Goal: Task Accomplishment & Management: Complete application form

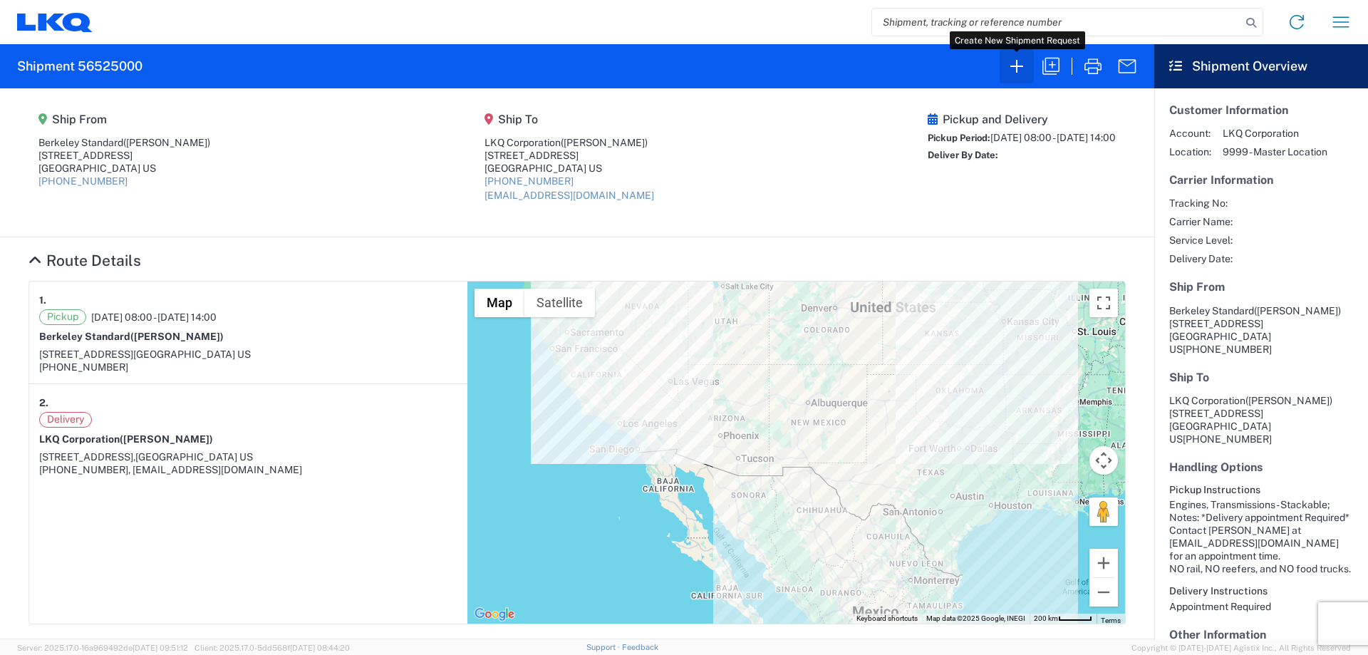
click at [1024, 77] on icon "button" at bounding box center [1016, 66] width 23 height 23
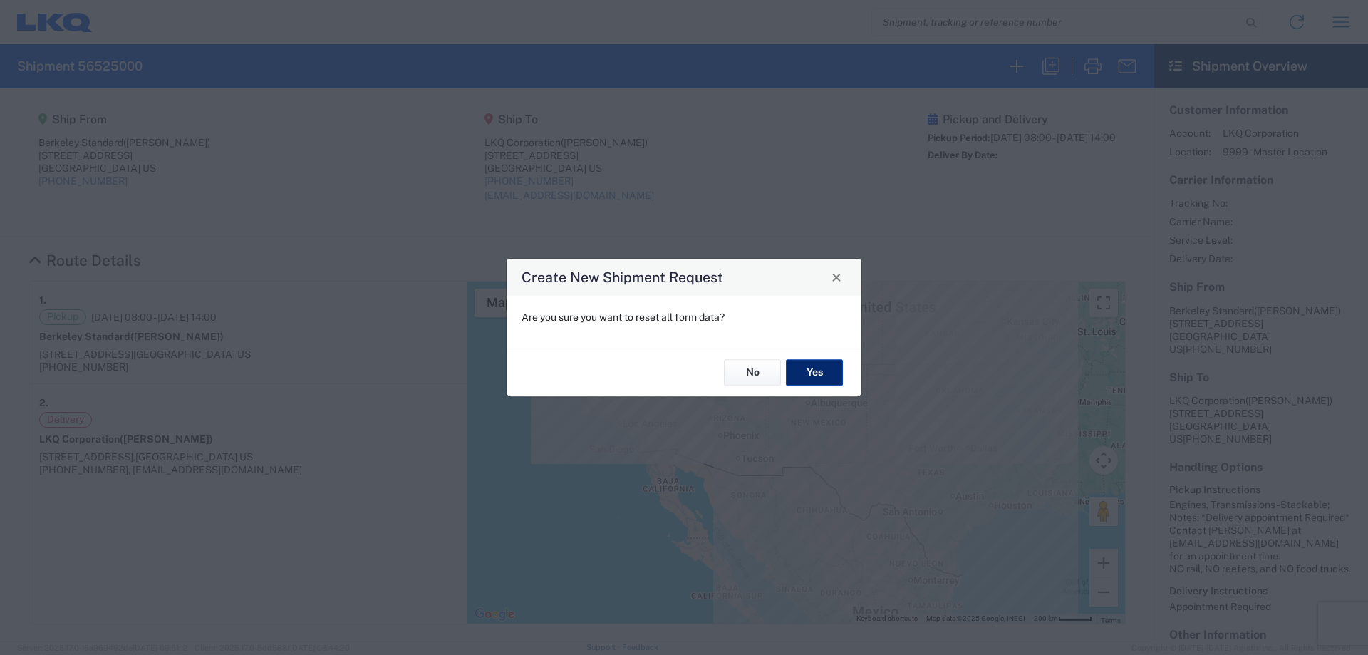
click at [812, 375] on button "Yes" at bounding box center [814, 373] width 57 height 26
select select "FULL"
select select "US"
select select "LBS"
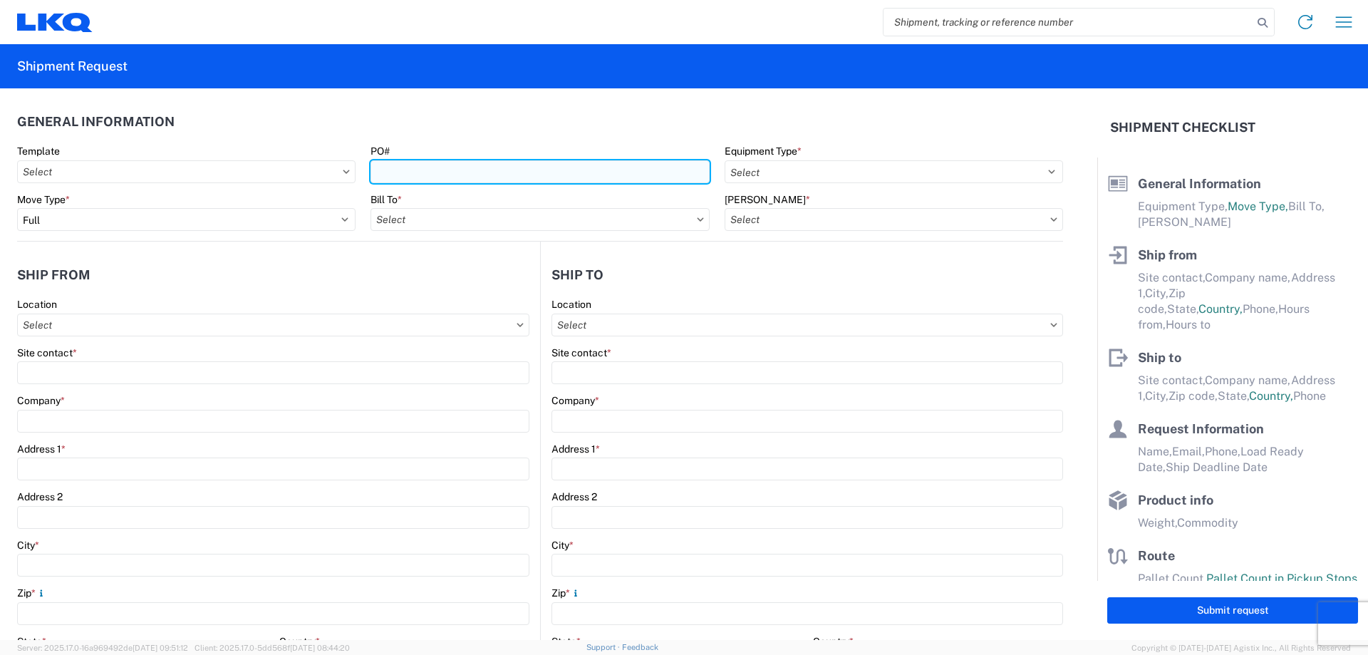
click at [446, 170] on input "PO#" at bounding box center [539, 171] width 338 height 23
type input "MMMAurora081825"
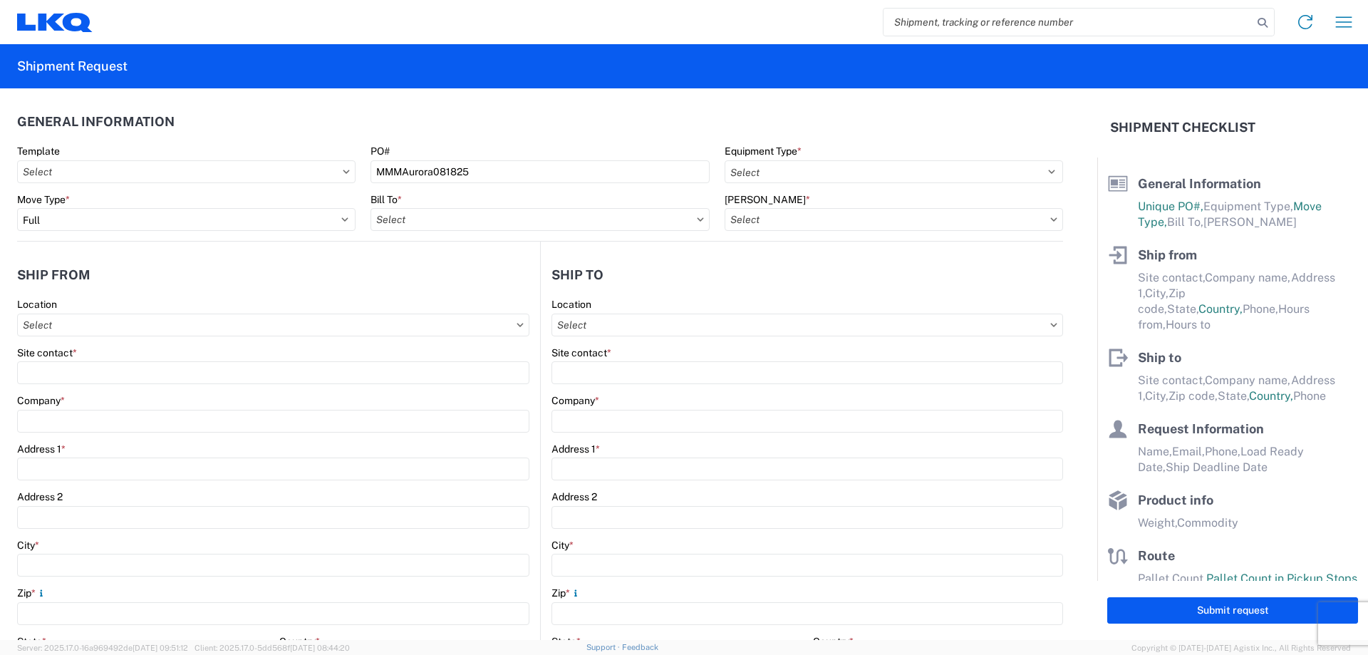
click at [557, 116] on header "General Information" at bounding box center [540, 121] width 1046 height 32
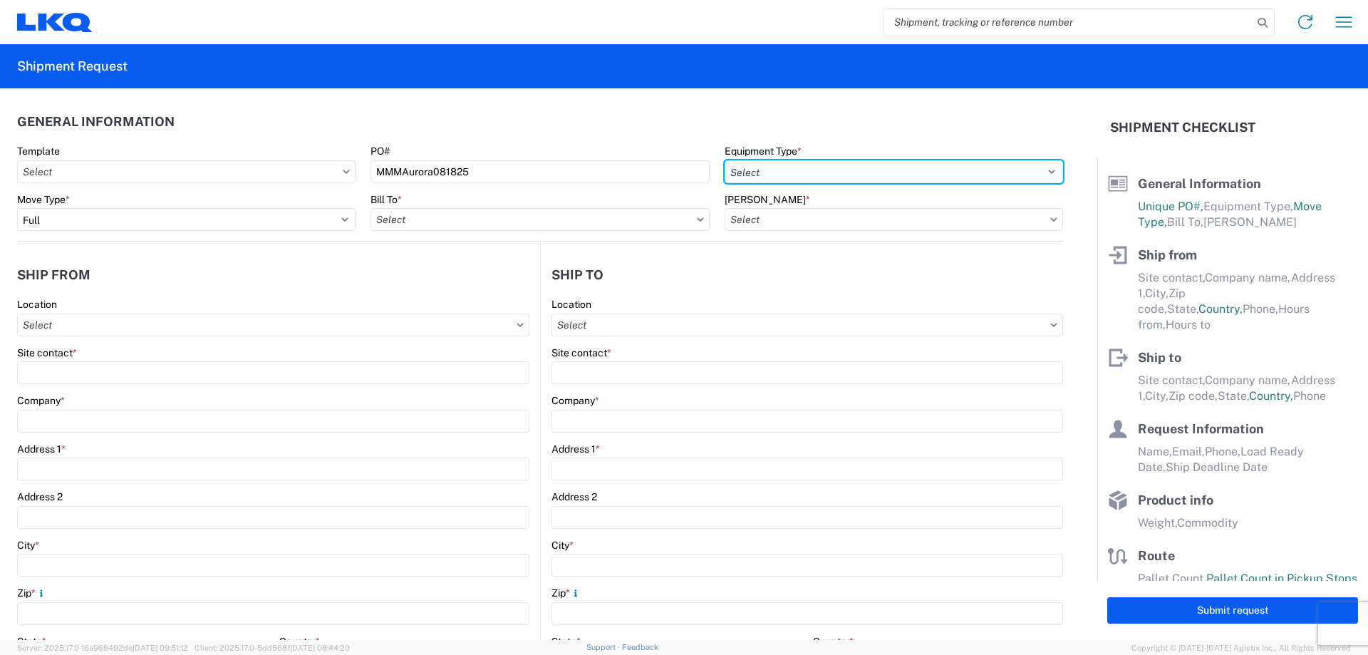
click at [783, 177] on select "Select 53’ Dry Van Flatbed Dropdeck (van) Lowboy (flatbed) Rail" at bounding box center [894, 171] width 338 height 23
select select "STDV"
click at [725, 160] on select "Select 53’ Dry Van Flatbed Dropdeck (van) Lowboy (flatbed) Rail" at bounding box center [894, 171] width 338 height 23
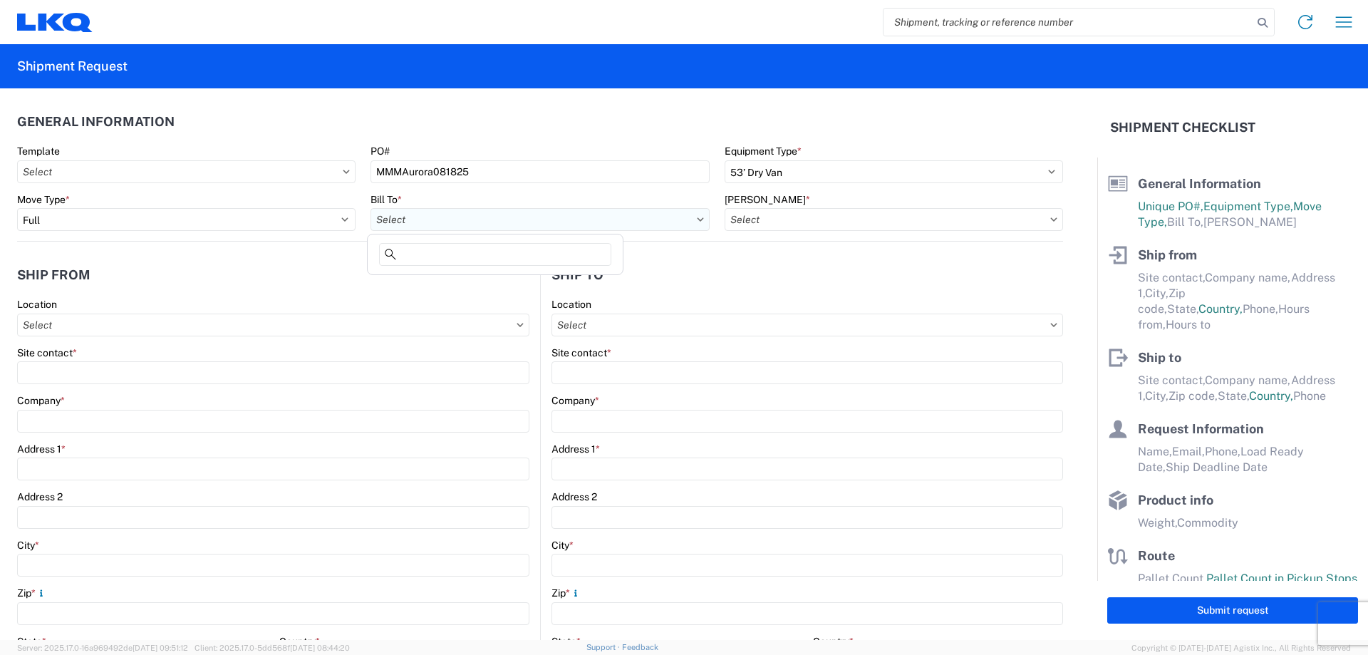
click at [409, 214] on input "Bill To *" at bounding box center [539, 219] width 338 height 23
type input "1760"
click at [498, 289] on div "1760 - LKQ Best Core" at bounding box center [494, 282] width 249 height 23
type input "1760 - LKQ Best Core"
click at [759, 222] on input "[PERSON_NAME] *" at bounding box center [894, 219] width 338 height 23
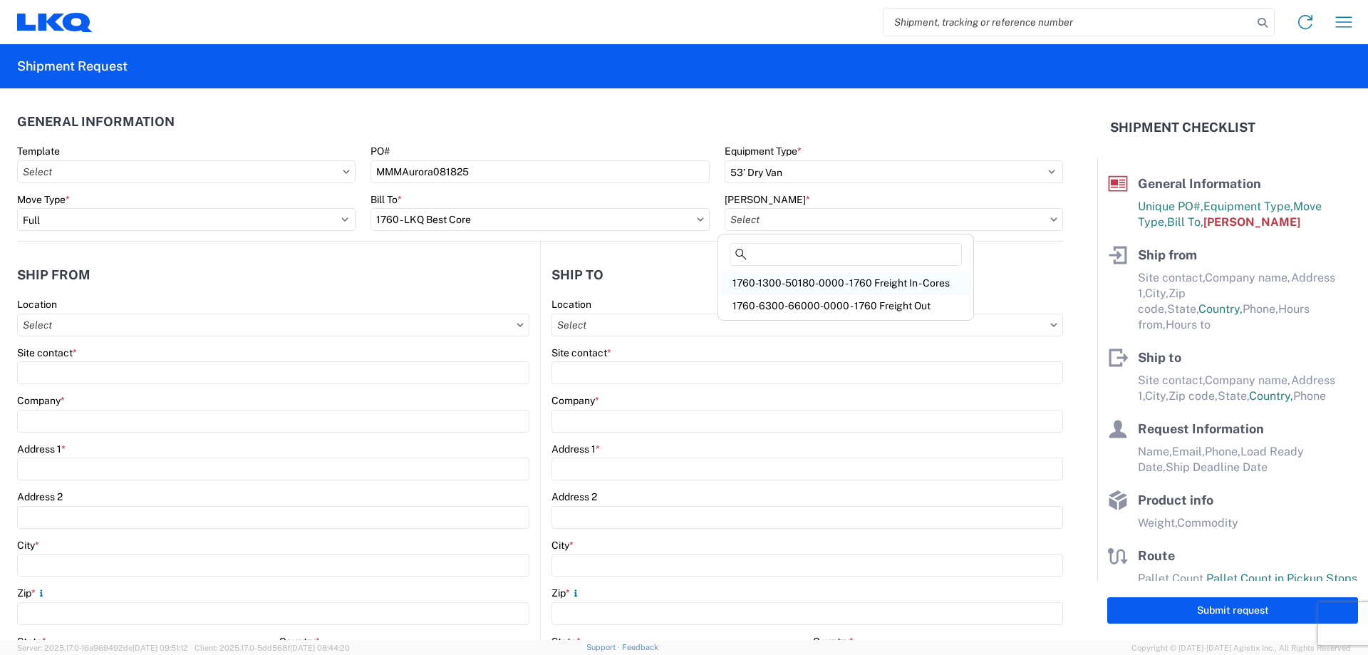
click at [854, 291] on div "1760-1300-50180-0000 - 1760 Freight In - Cores" at bounding box center [845, 282] width 249 height 23
type input "1760-1300-50180-0000 - 1760 Freight In - Cores"
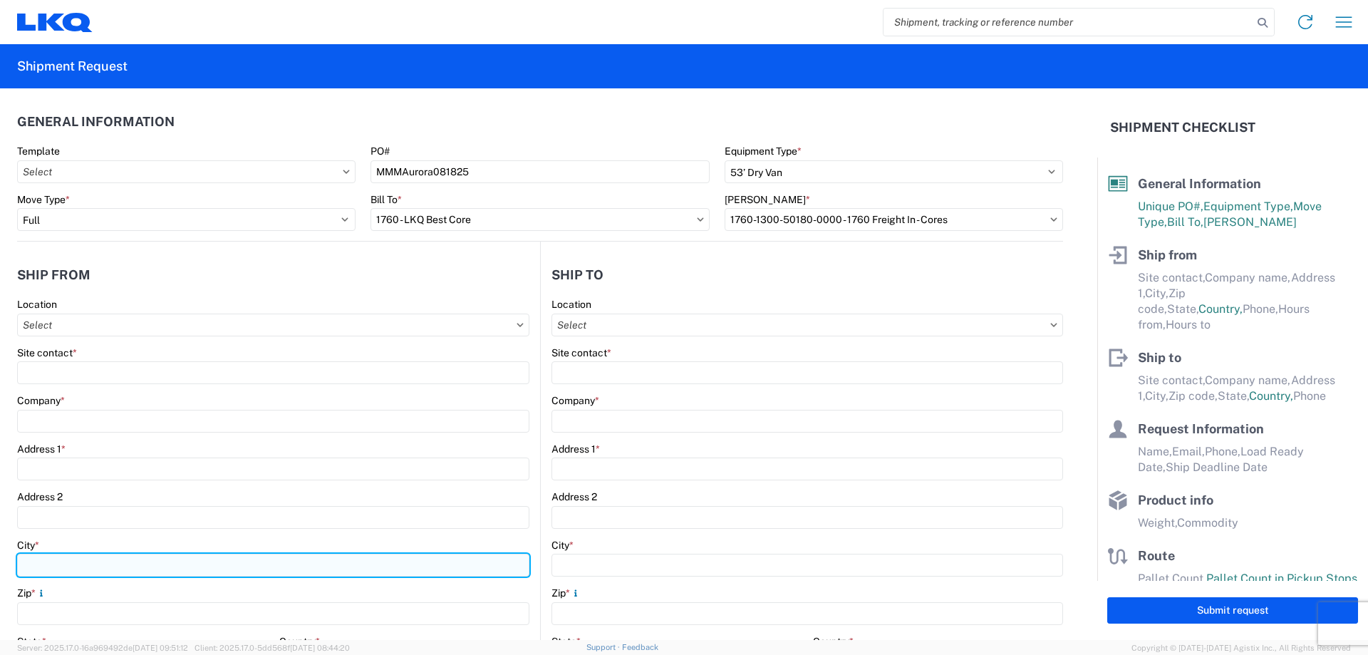
click at [79, 560] on input "City *" at bounding box center [273, 565] width 512 height 23
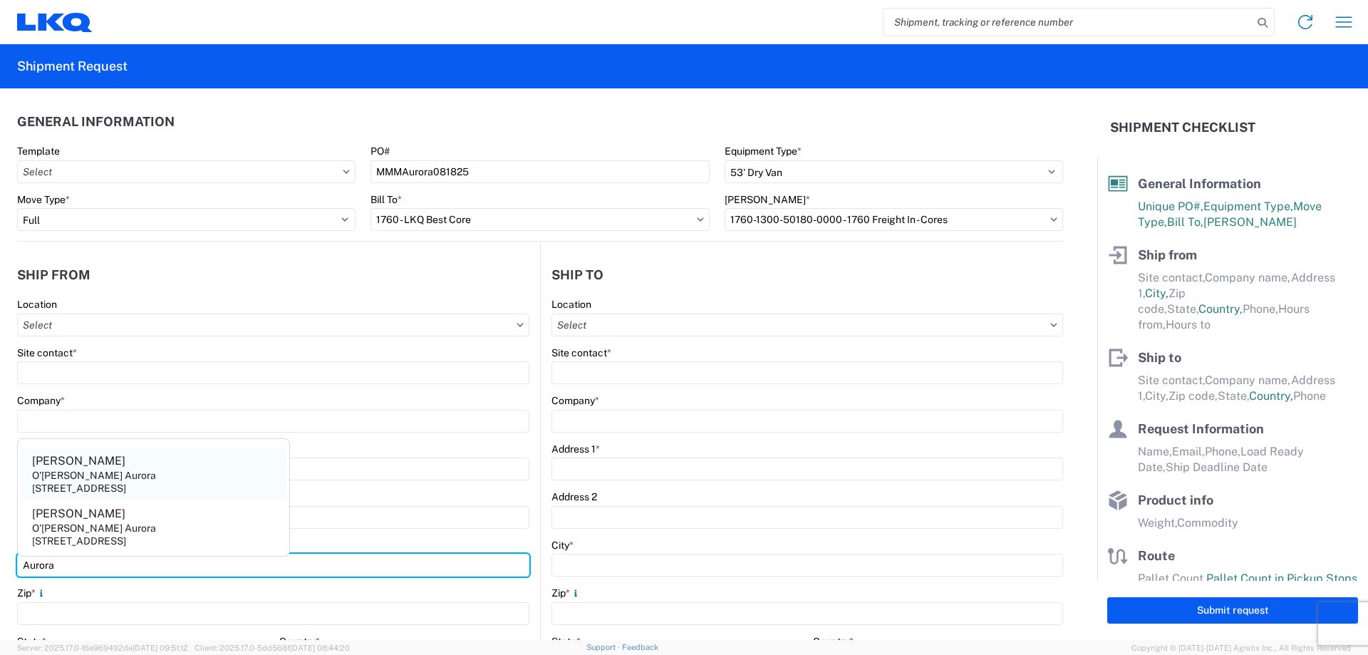
type input "Aurora"
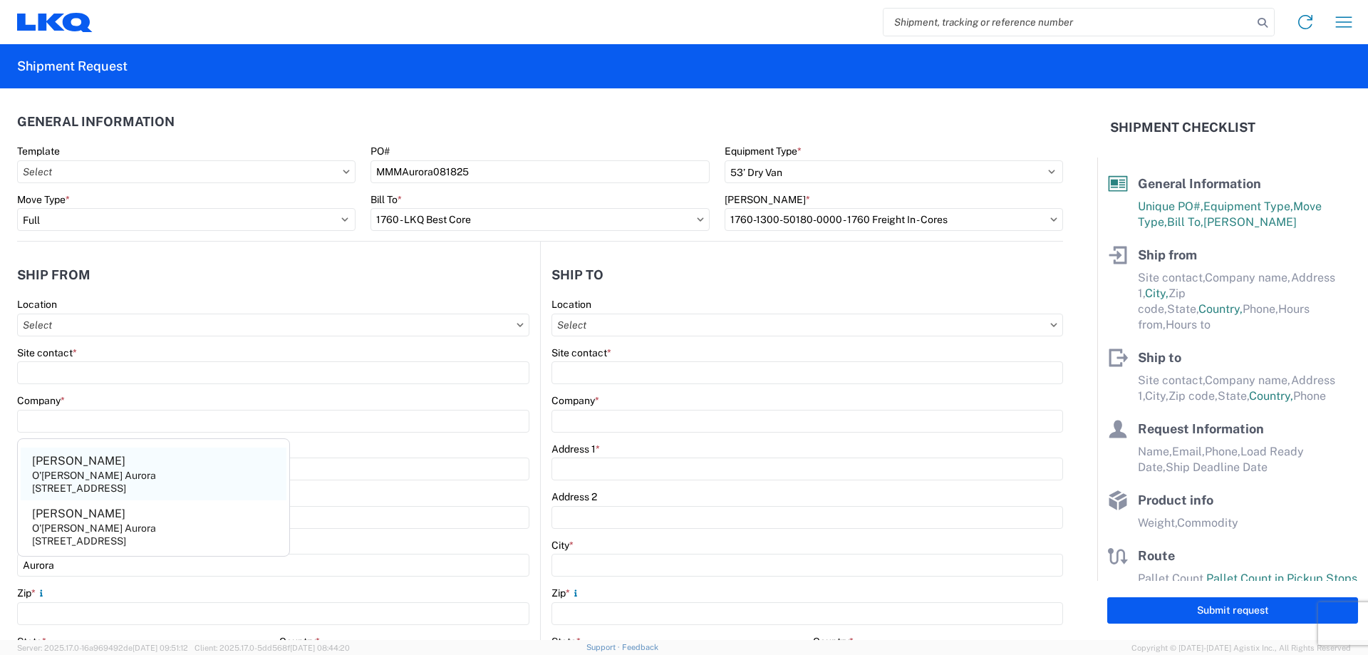
click at [125, 480] on agx-address-suggestion-item "[PERSON_NAME] DC Aurora [STREET_ADDRESS]" at bounding box center [154, 473] width 266 height 53
type input "[PERSON_NAME]"
type input "O'[PERSON_NAME] Aurora"
type input "[STREET_ADDRESS]"
type input "80019"
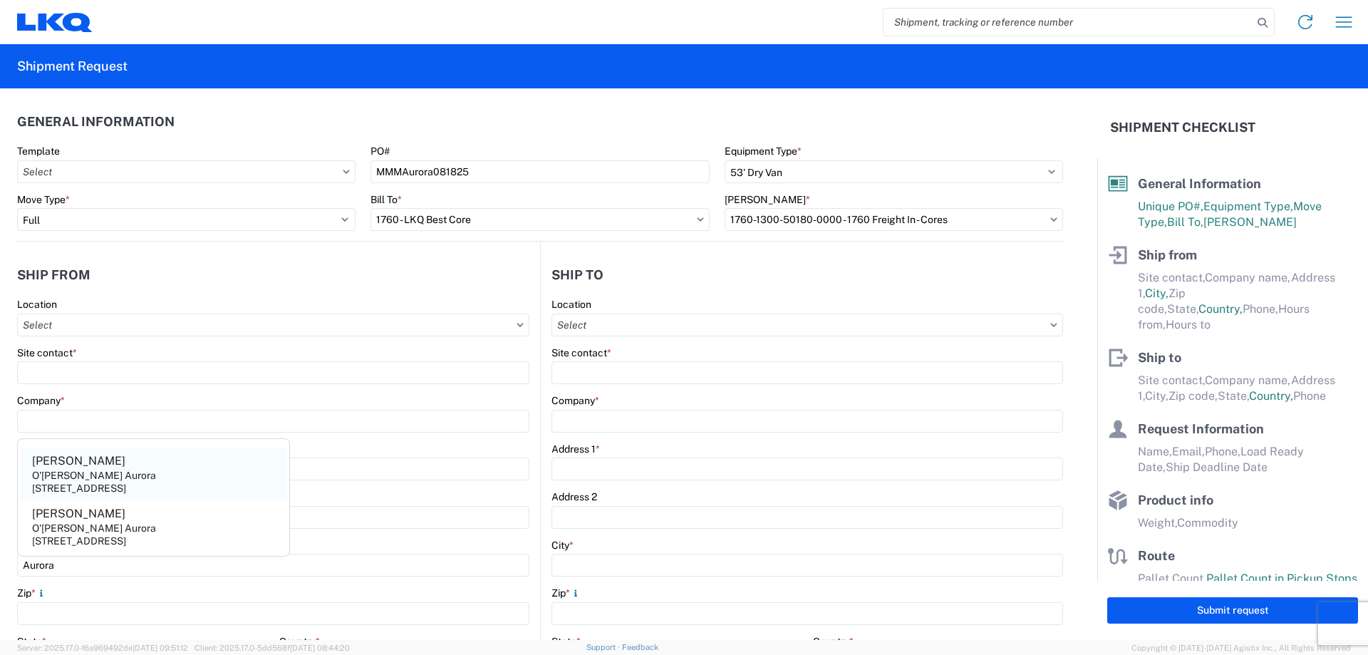
select select "CO"
type input "[PHONE_NUMBER]"
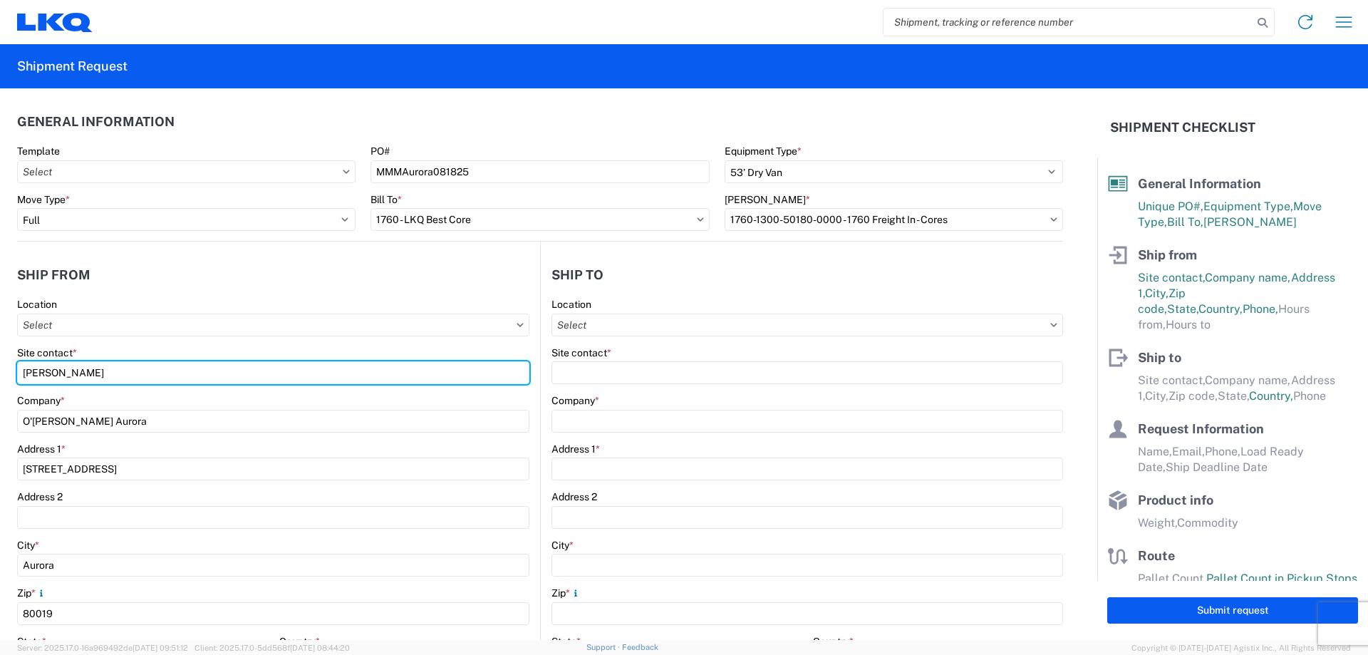
drag, startPoint x: 84, startPoint y: 368, endPoint x: 0, endPoint y: 360, distance: 84.5
click at [0, 360] on form "General Information Template PO# MMMAurora081825 Equipment Type * Select 53’ Dr…" at bounding box center [548, 363] width 1097 height 551
type input "[PERSON_NAME]"
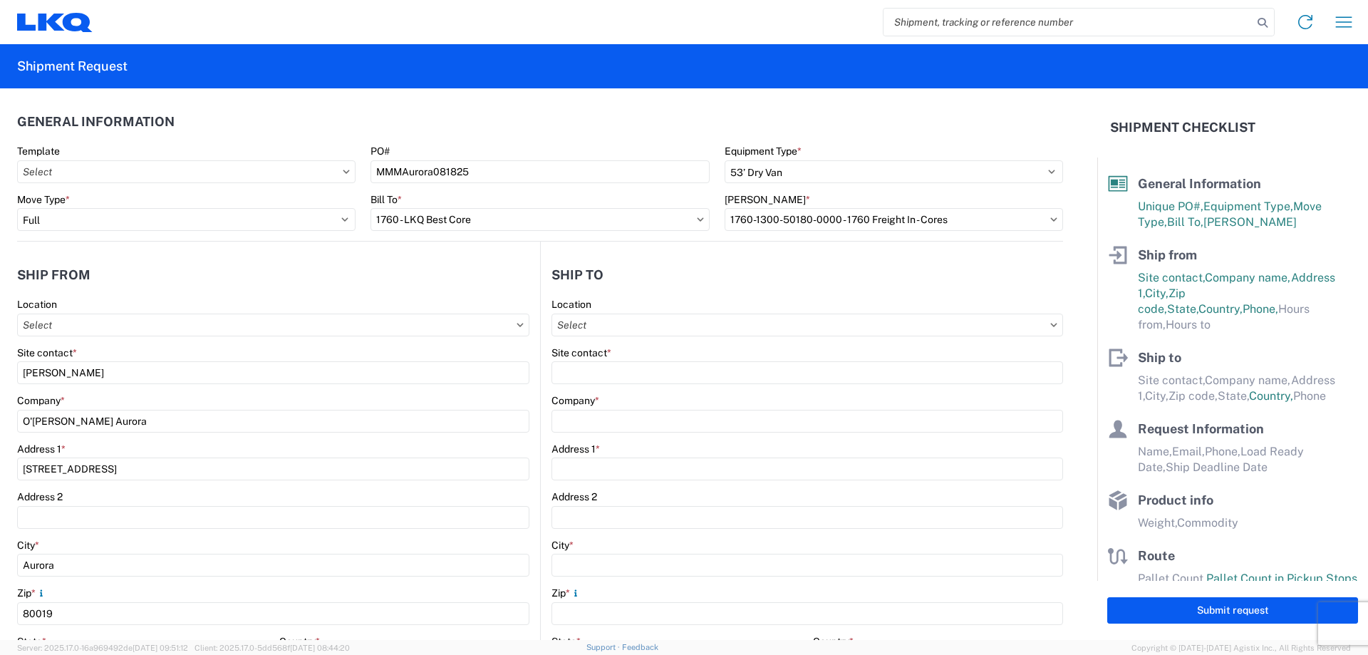
click at [150, 288] on header "Ship from" at bounding box center [278, 275] width 523 height 32
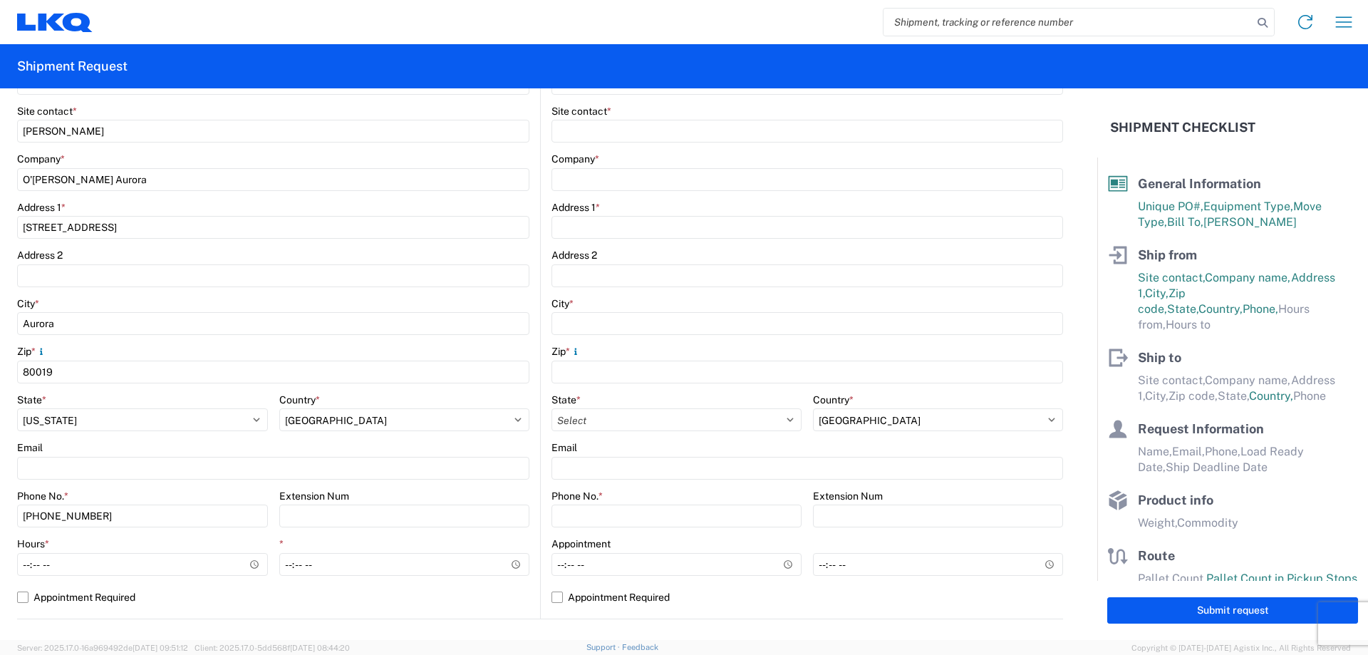
scroll to position [285, 0]
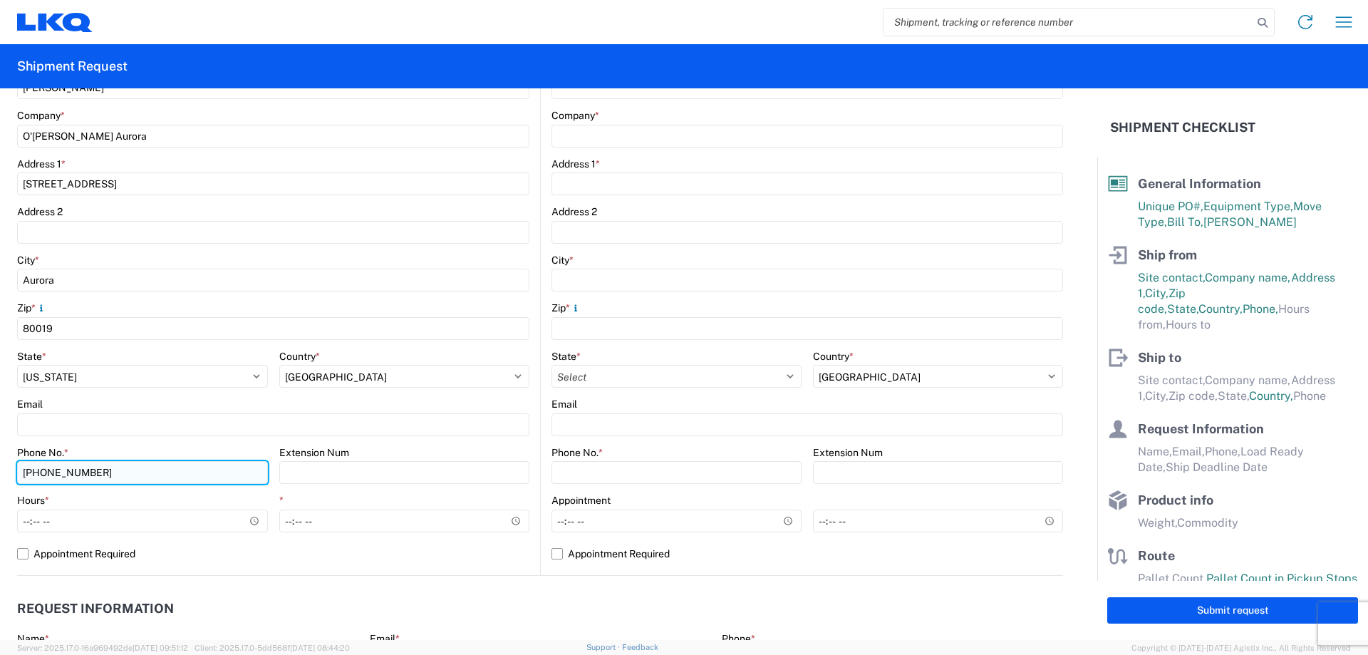
click at [169, 474] on input "[PHONE_NUMBER]" at bounding box center [142, 472] width 251 height 23
type input "[PHONE_NUMBER]"
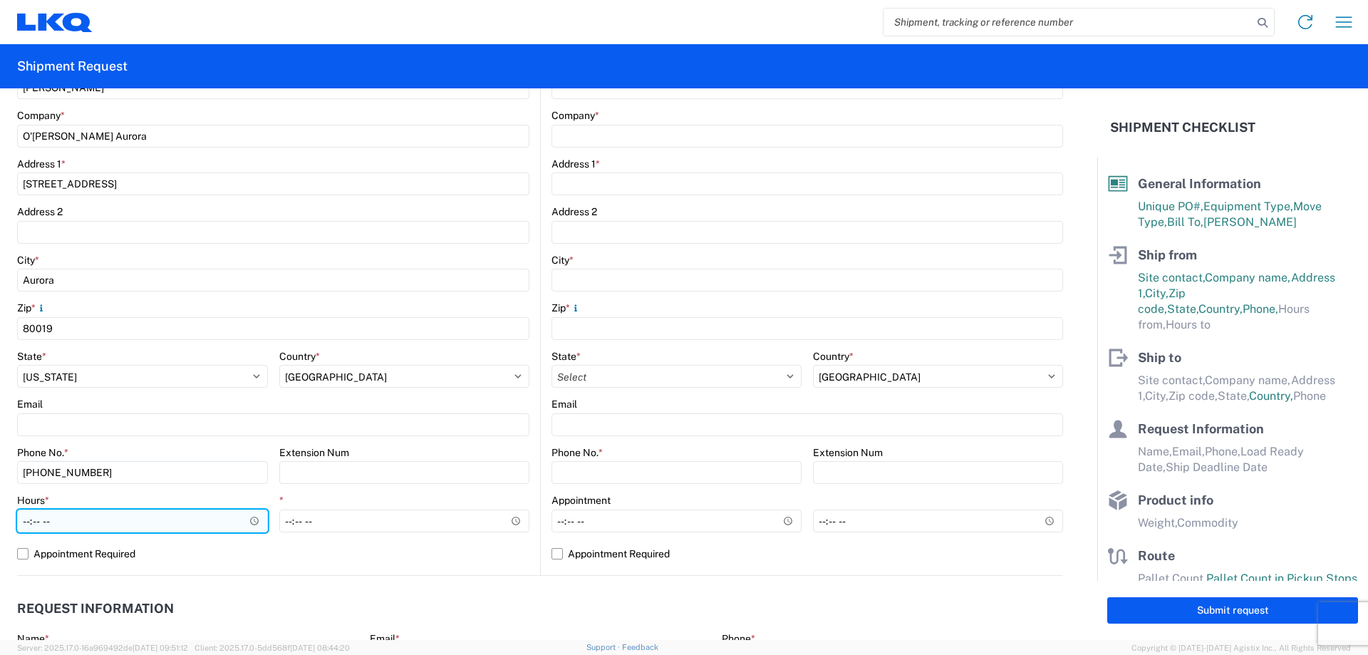
click at [26, 524] on input "Hours *" at bounding box center [142, 520] width 251 height 23
type input "06:00"
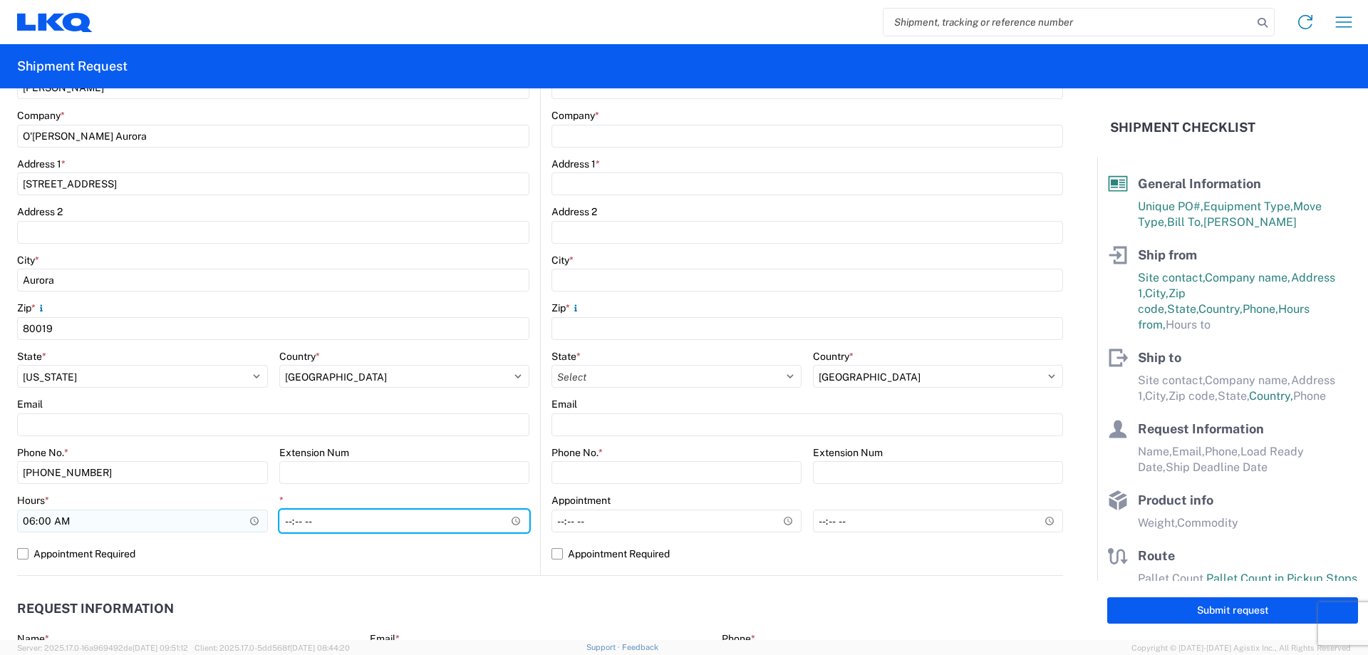
type input "13:00"
click at [656, 588] on agx-request-info "Request Information Name * Email * Merchant Phone * Load Ready Date * Ship Dead…" at bounding box center [540, 652] width 1046 height 153
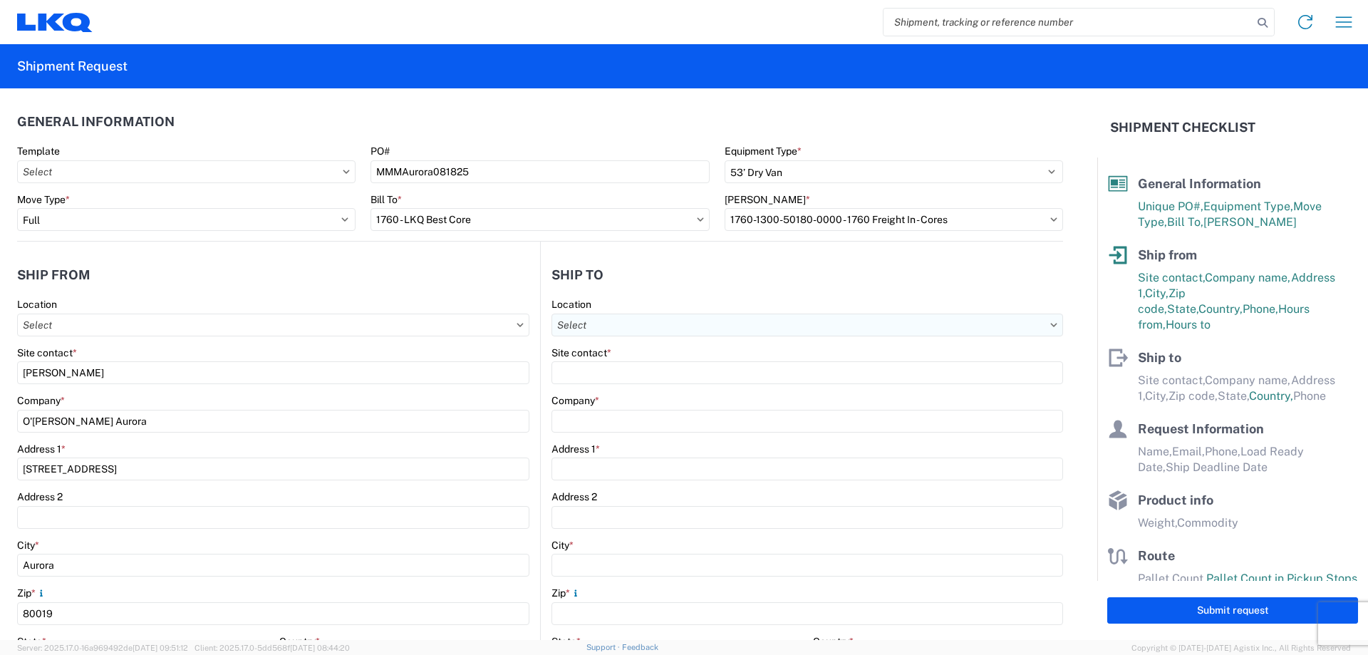
click at [649, 318] on input "Location" at bounding box center [806, 324] width 511 height 23
type input "1760"
click at [691, 380] on div "1760 - LKQ Best Core" at bounding box center [674, 388] width 249 height 23
type input "1760 - LKQ Best Core"
type input "LKQ Corporation"
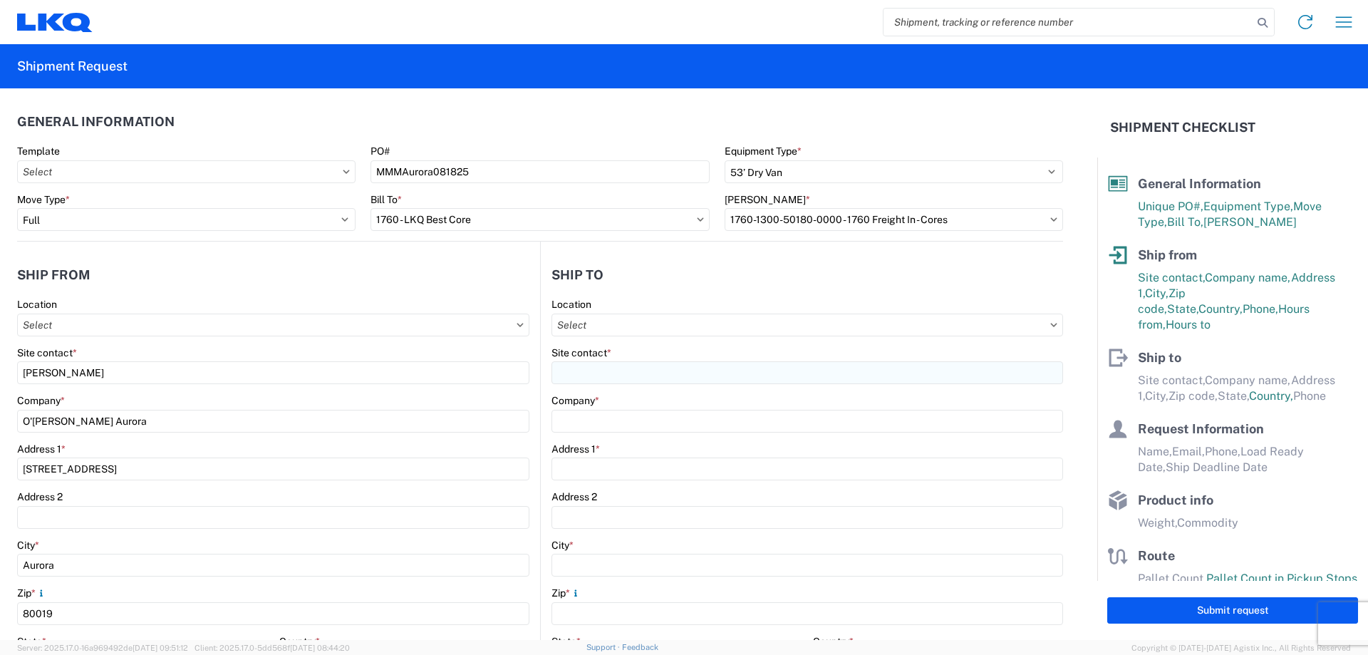
type input "[STREET_ADDRESS]"
type input "[GEOGRAPHIC_DATA]"
type input "77038"
select select "US"
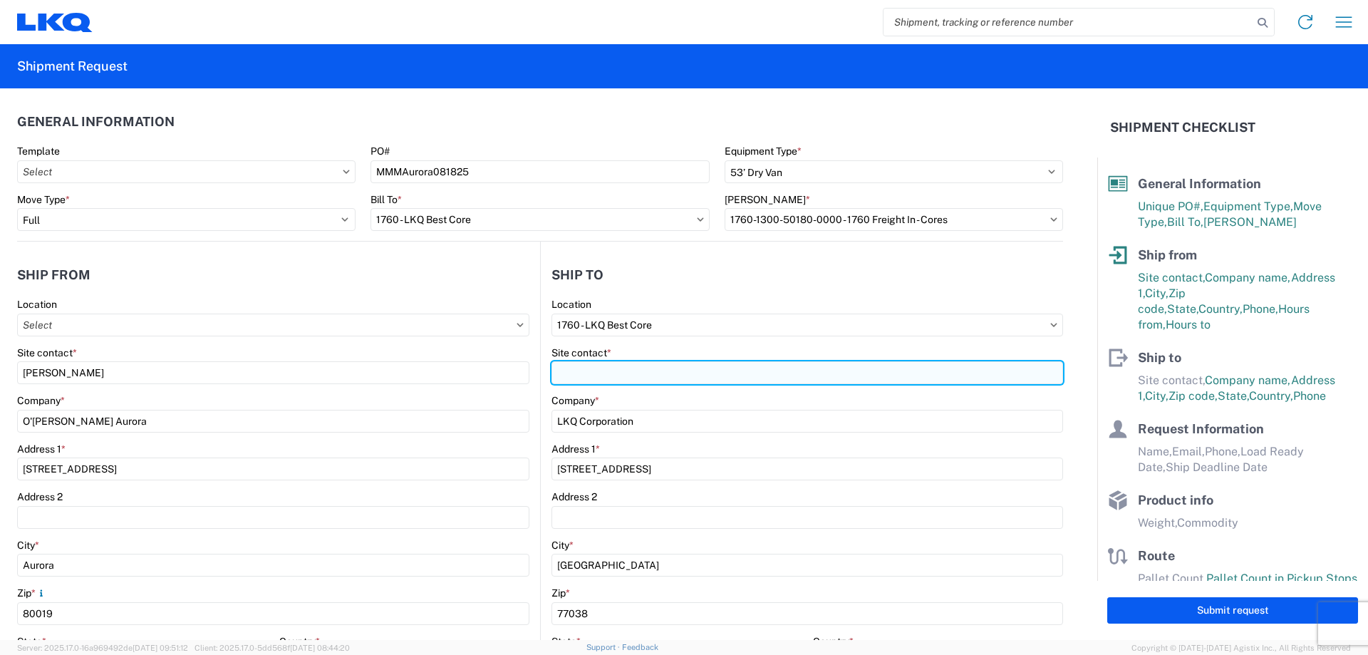
click at [684, 380] on input "Site contact *" at bounding box center [806, 372] width 511 height 23
type input "[PERSON_NAME]"
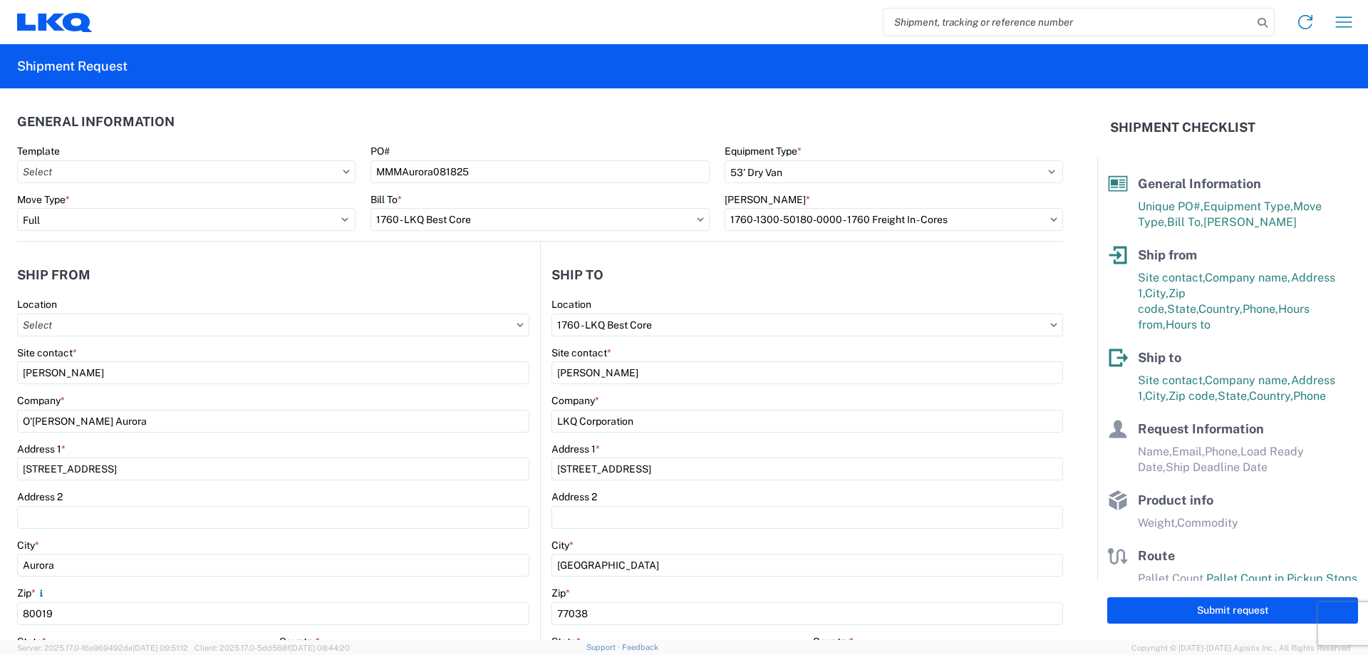
click at [694, 284] on header "Ship to" at bounding box center [802, 275] width 522 height 32
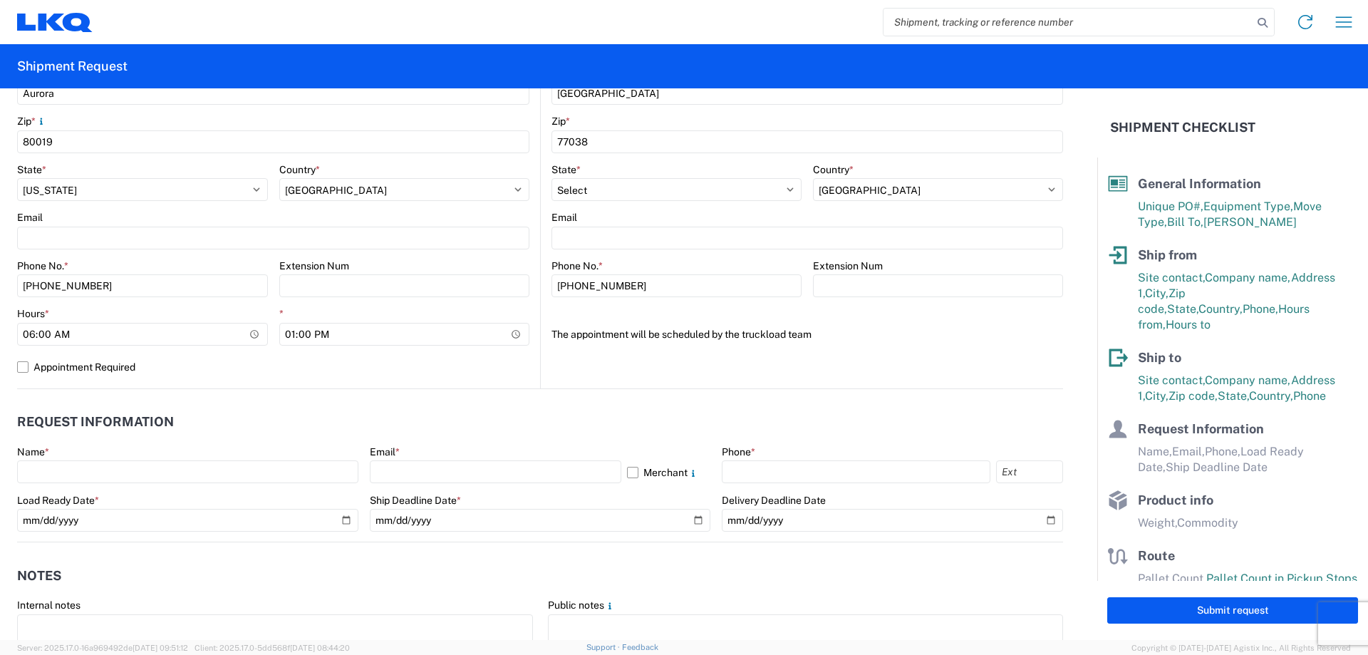
scroll to position [665, 0]
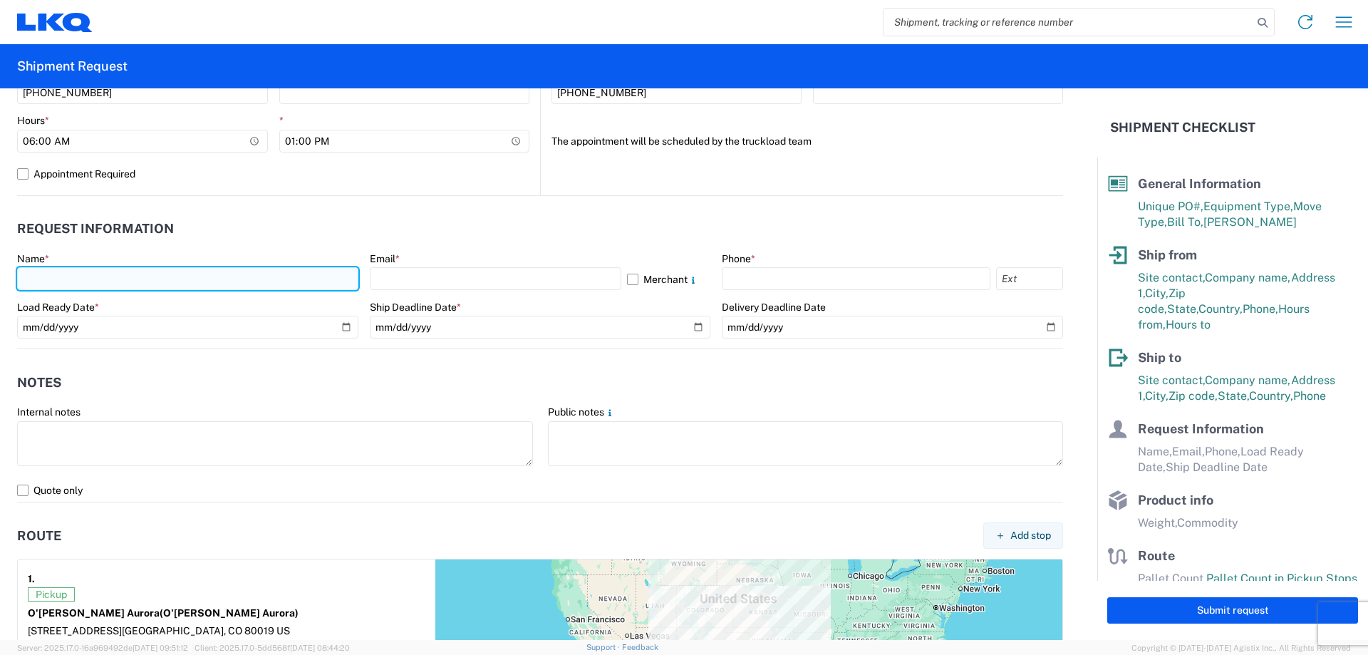
click at [53, 280] on input "text" at bounding box center [187, 278] width 341 height 23
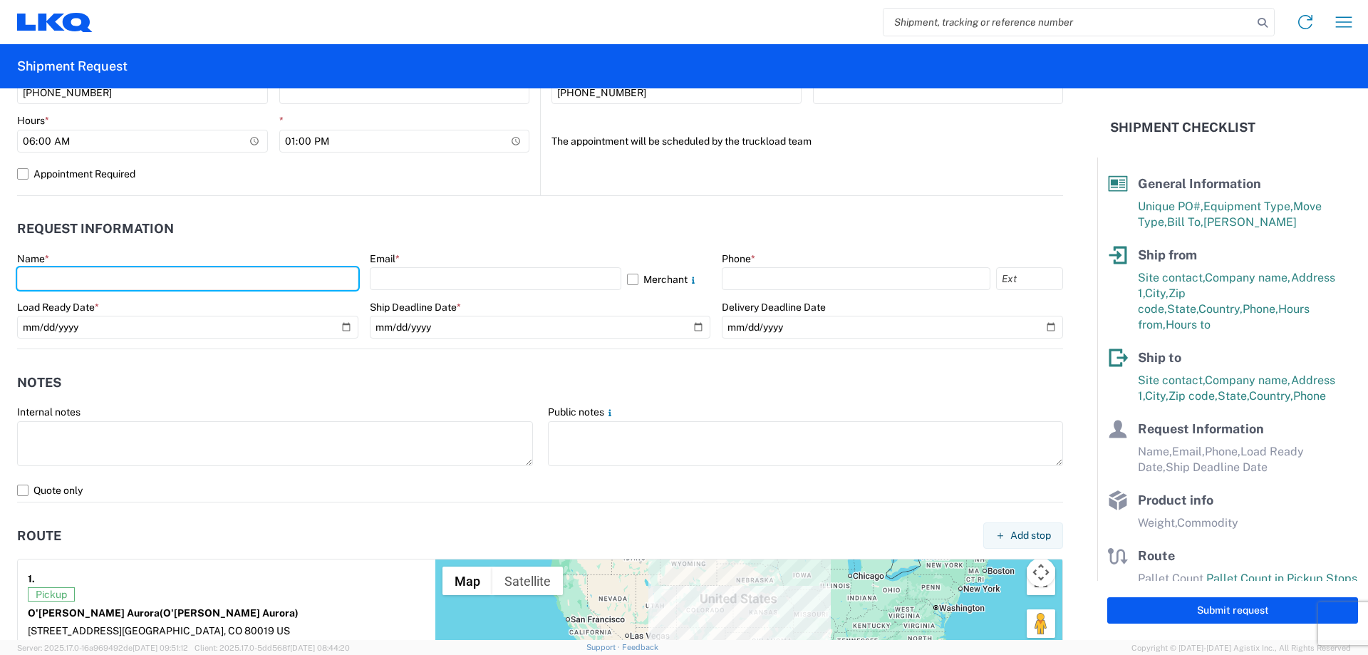
type input "[PERSON_NAME]"
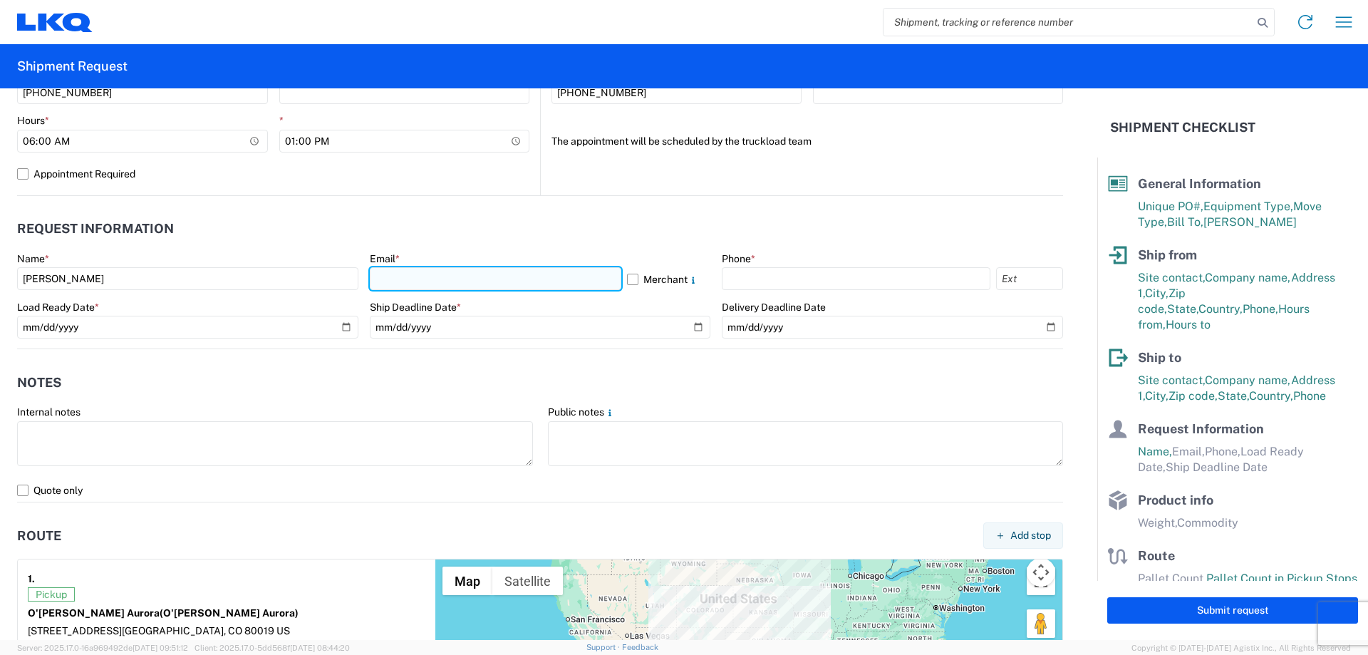
click at [417, 285] on input "text" at bounding box center [495, 278] width 251 height 23
type input "[EMAIL_ADDRESS][DOMAIN_NAME]"
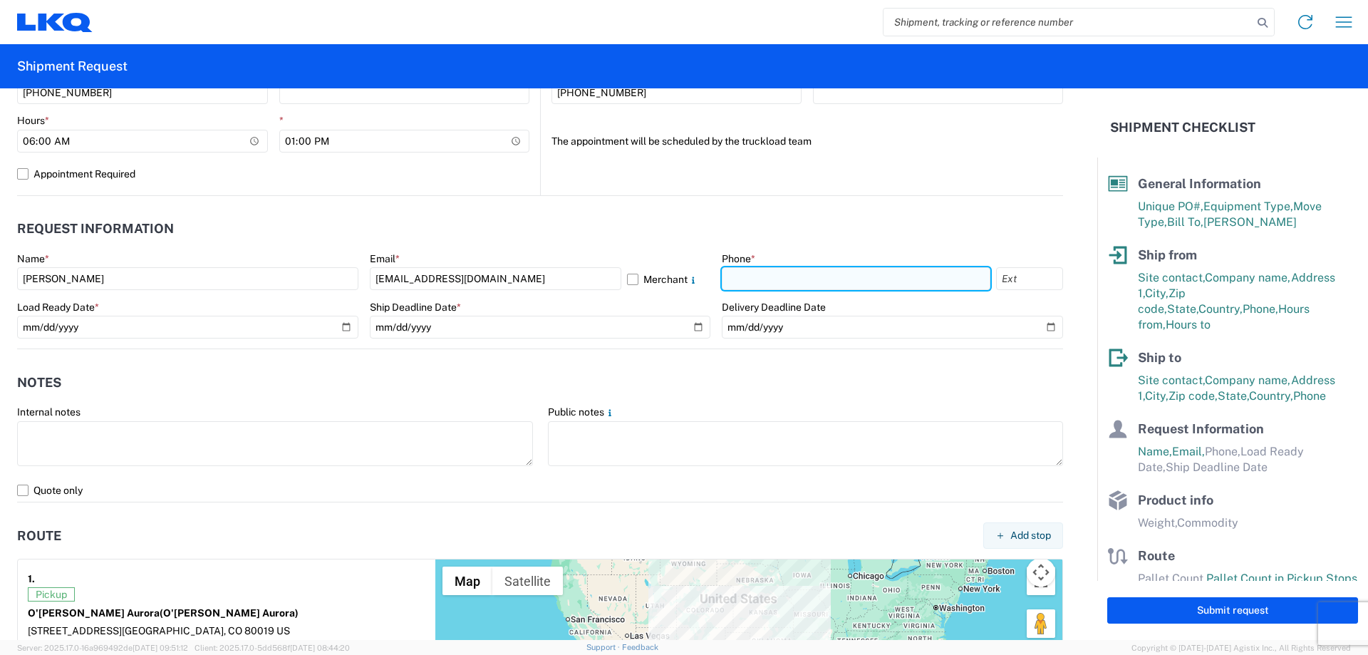
drag, startPoint x: 744, startPoint y: 274, endPoint x: 771, endPoint y: 281, distance: 27.5
click at [746, 273] on input "text" at bounding box center [856, 278] width 269 height 23
type input "[PHONE_NUMBER]"
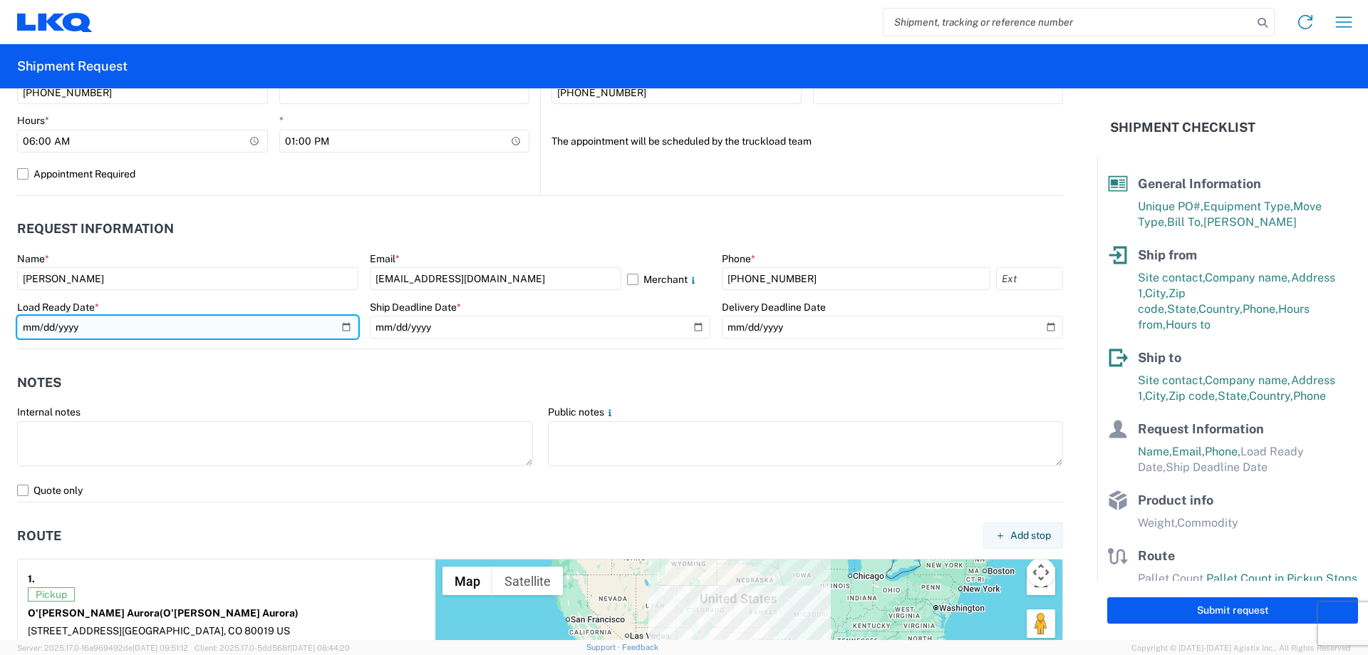
click at [341, 324] on input "date" at bounding box center [187, 327] width 341 height 23
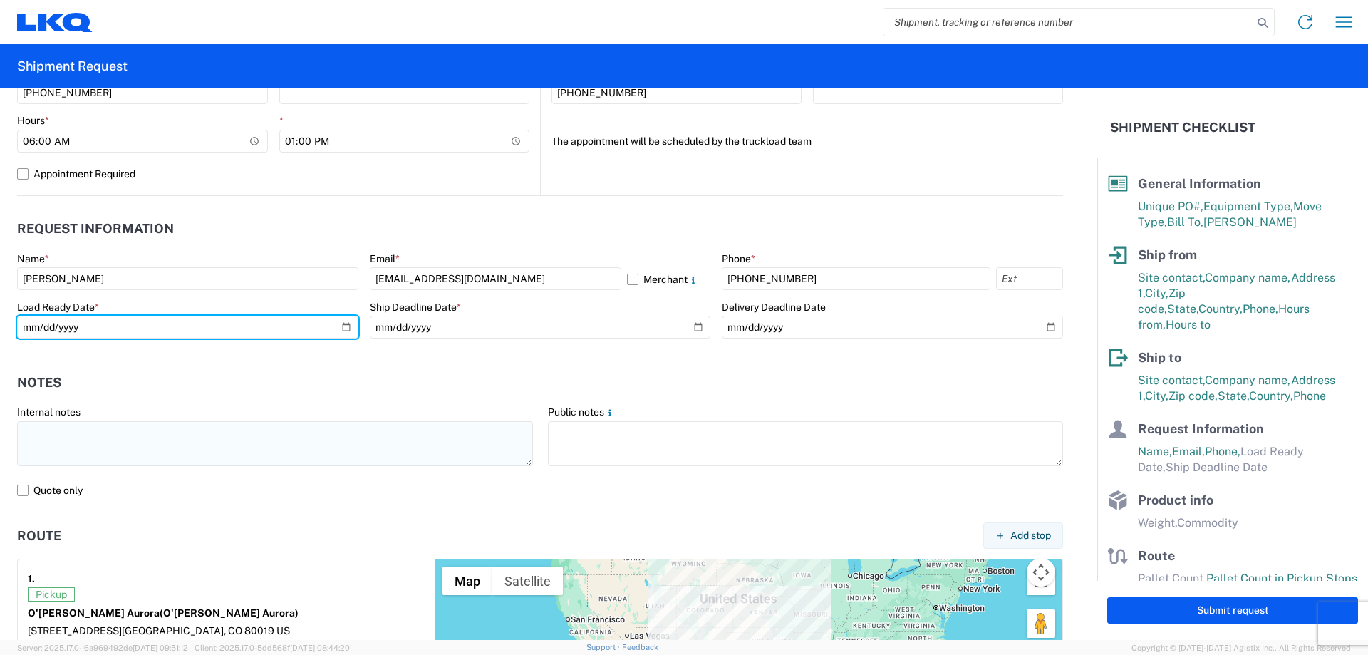
type input "[DATE]"
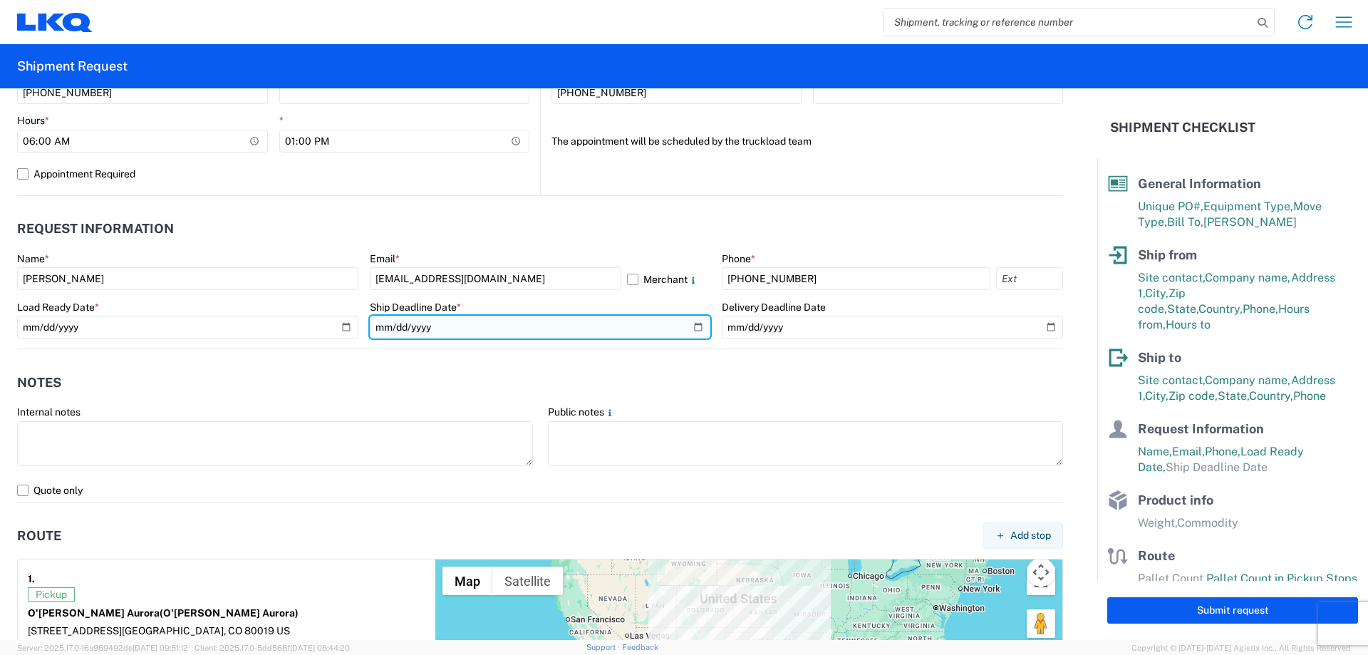
drag, startPoint x: 695, startPoint y: 321, endPoint x: 687, endPoint y: 326, distance: 8.9
click at [694, 321] on input "date" at bounding box center [540, 327] width 341 height 23
type input "[DATE]"
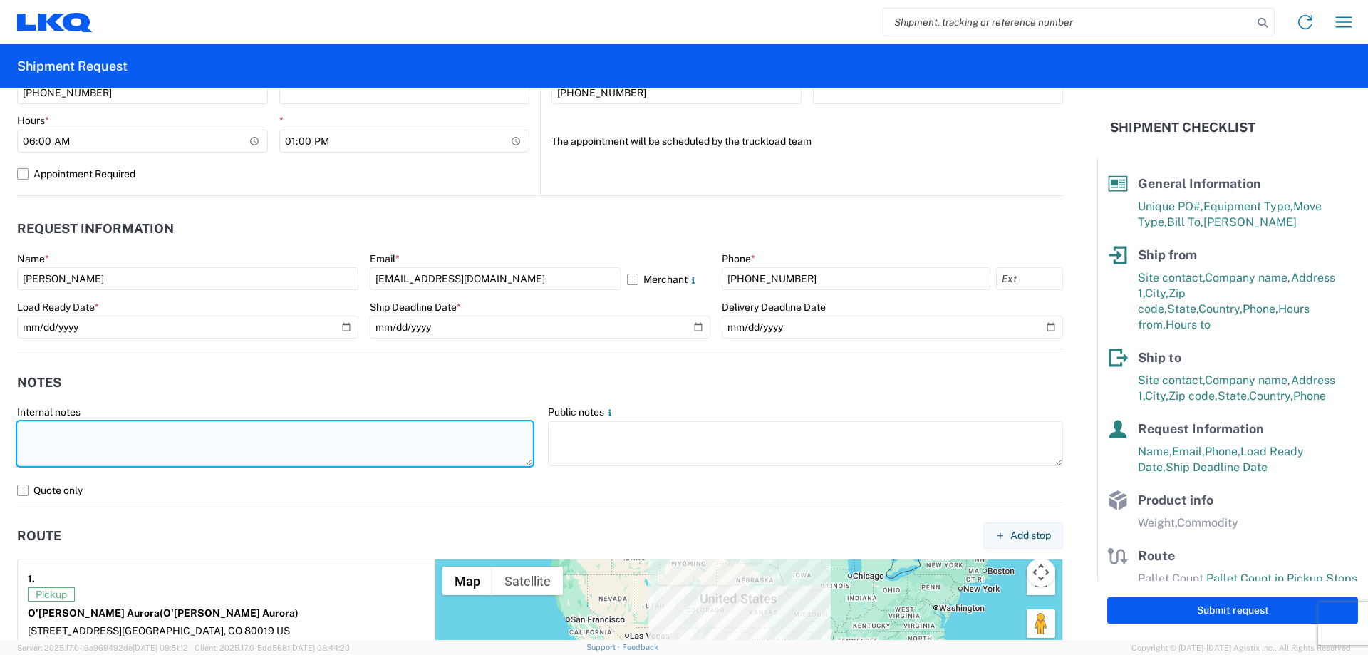
click at [238, 441] on textarea at bounding box center [275, 443] width 516 height 45
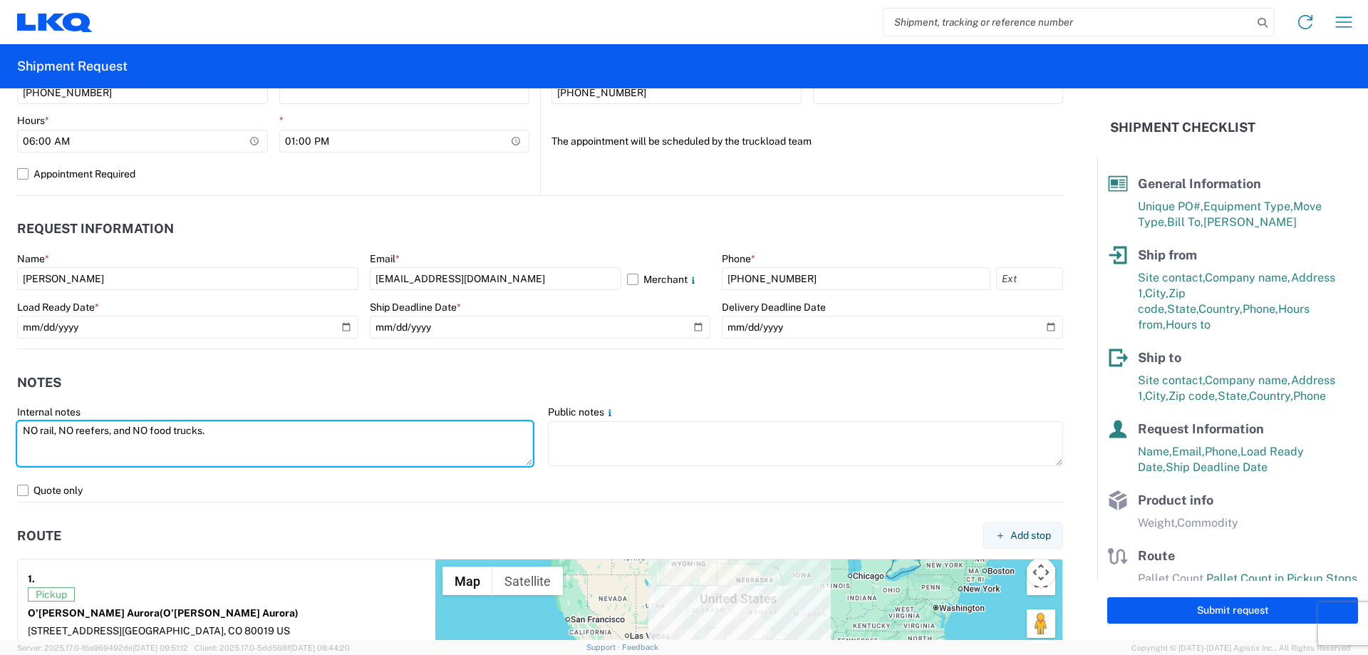
drag, startPoint x: 51, startPoint y: 442, endPoint x: 0, endPoint y: 450, distance: 51.1
click at [0, 450] on form "General Information Template PO# MMMAurora081825 Equipment Type * Select 53’ Dr…" at bounding box center [548, 363] width 1097 height 551
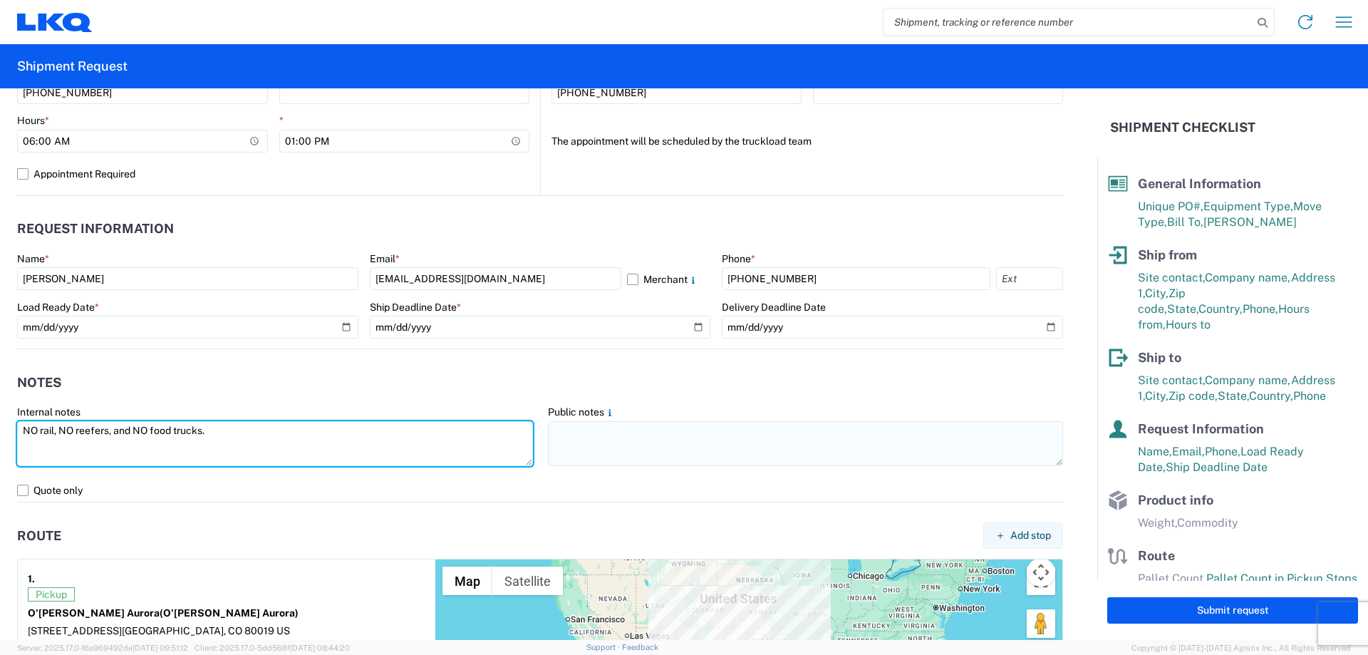
type textarea "NO rail, NO reefers, and NO food trucks."
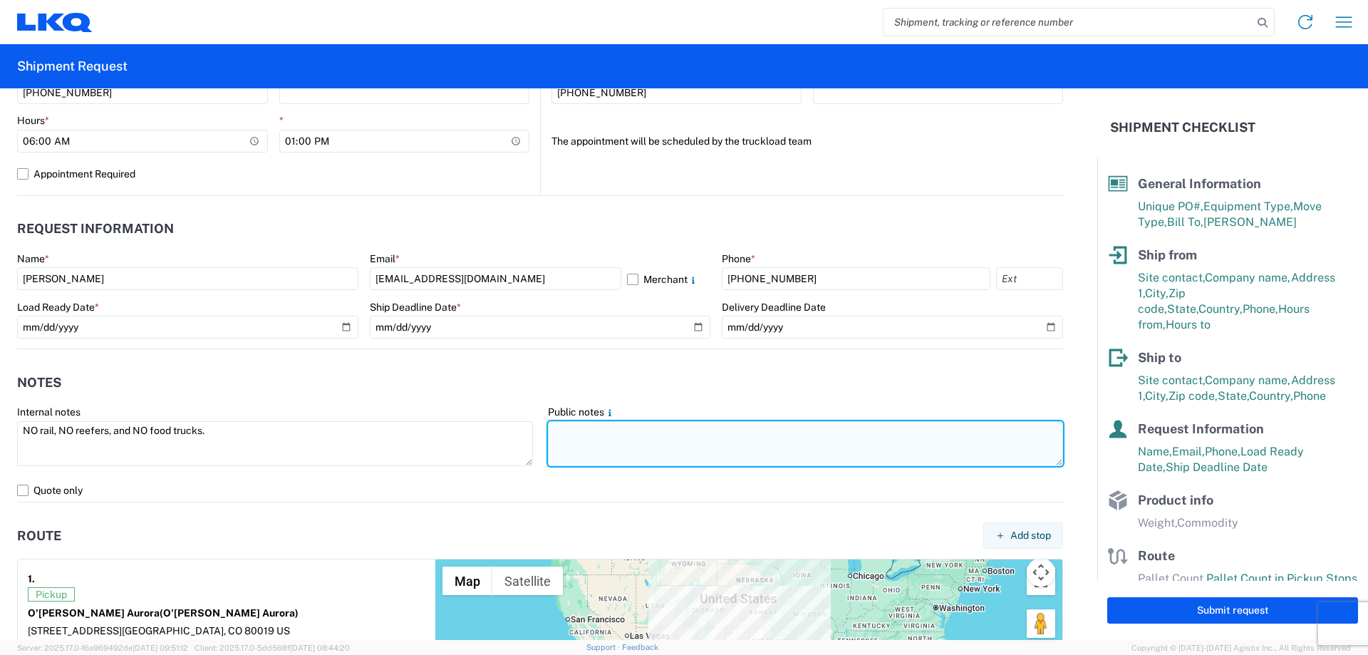
click at [649, 447] on textarea at bounding box center [806, 443] width 516 height 45
paste textarea "NO rail, NO reefers, and NO food trucks."
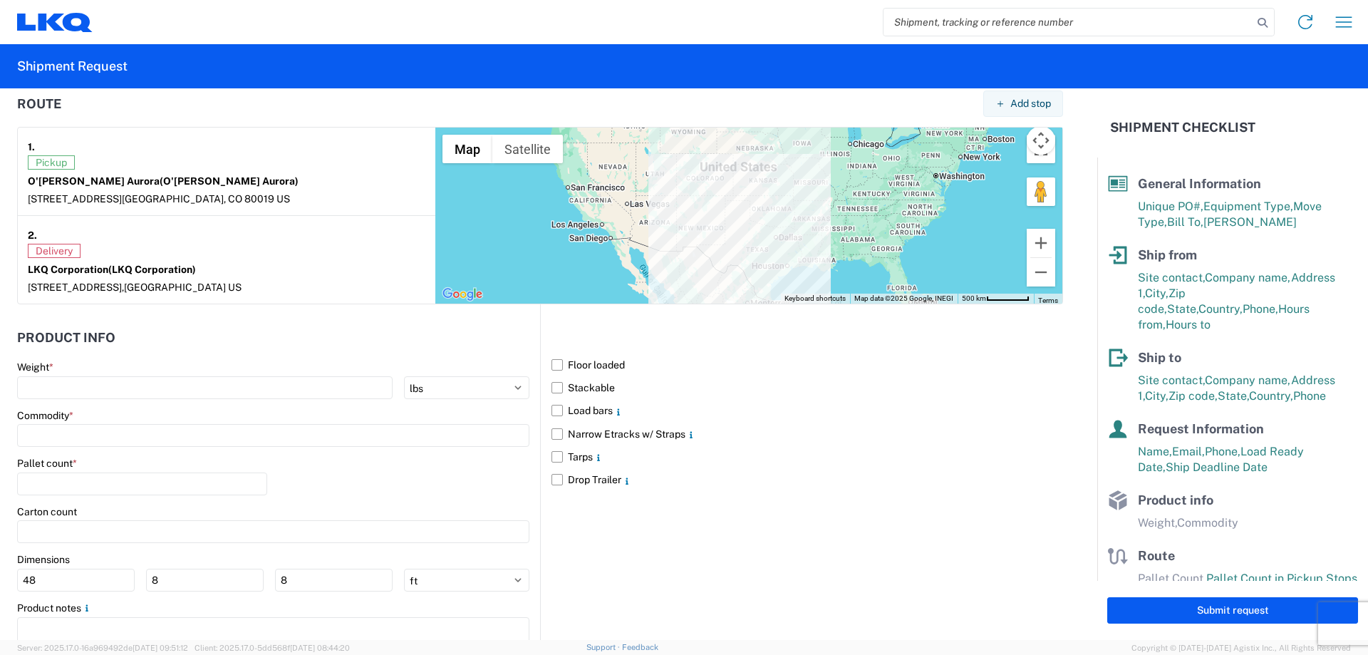
scroll to position [1158, 0]
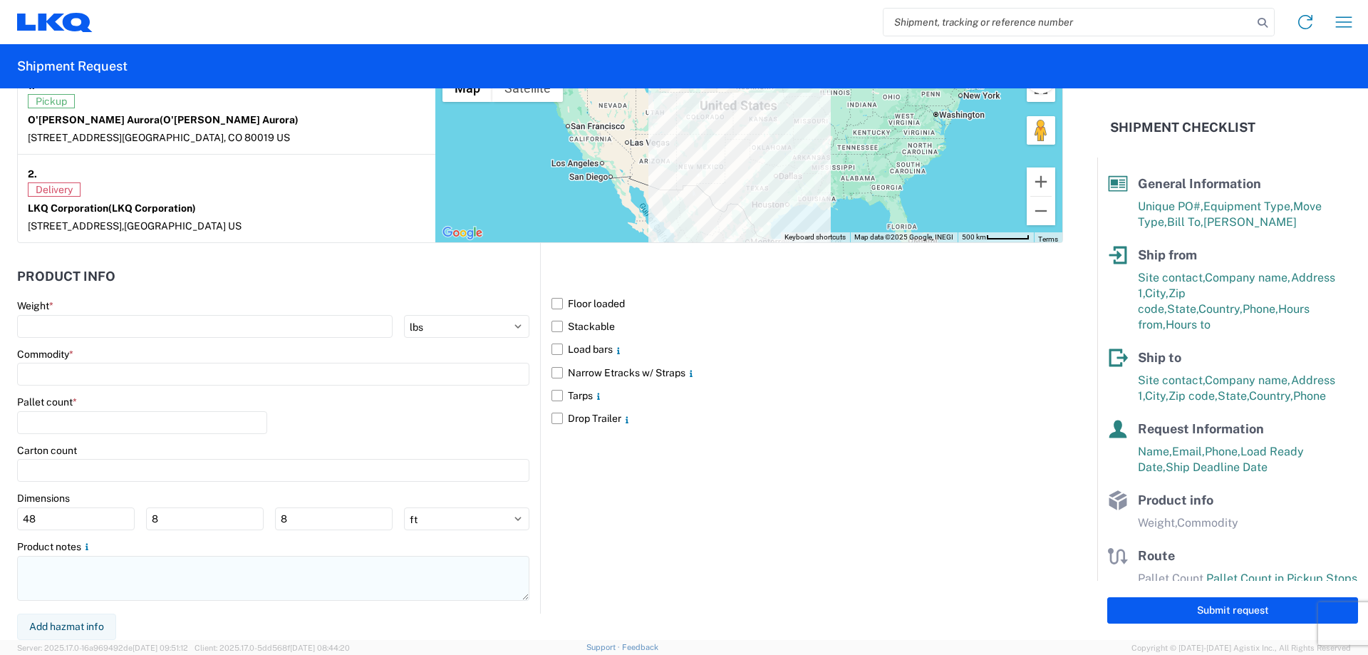
type textarea "NO rail, NO reefers, and NO food trucks."
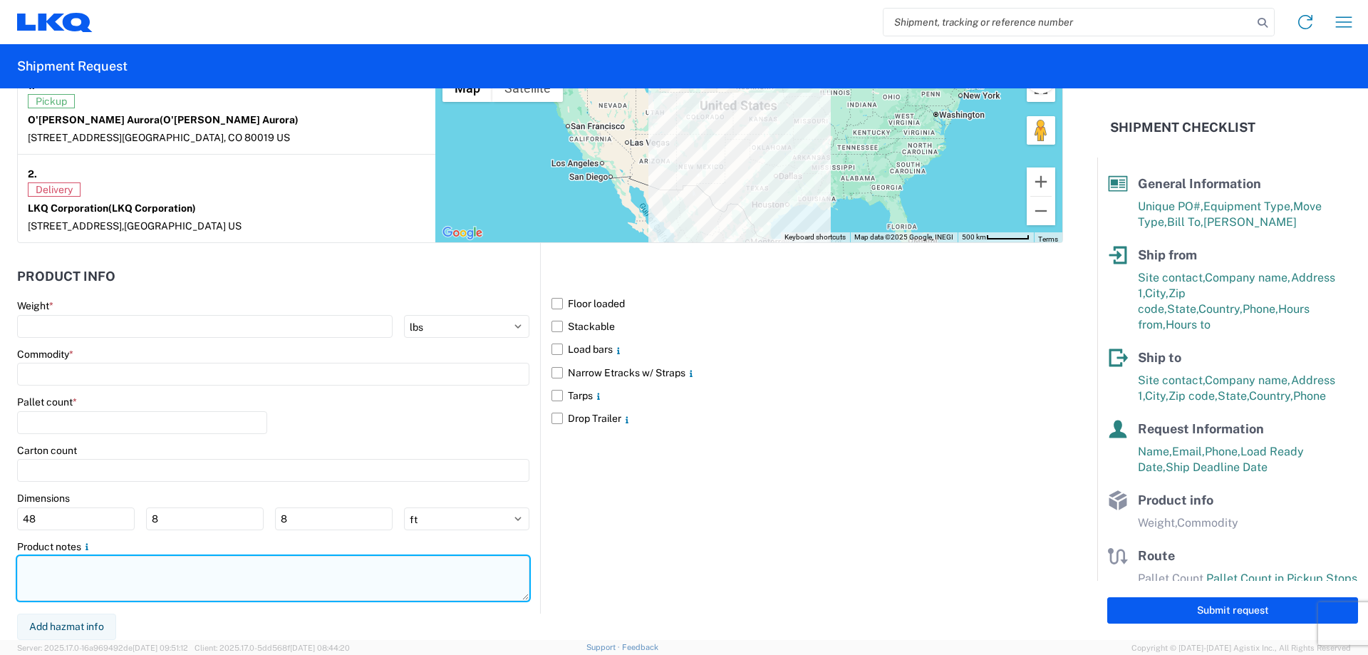
click at [55, 581] on textarea at bounding box center [273, 578] width 512 height 45
paste textarea "NO rail, NO reefers, and NO food trucks."
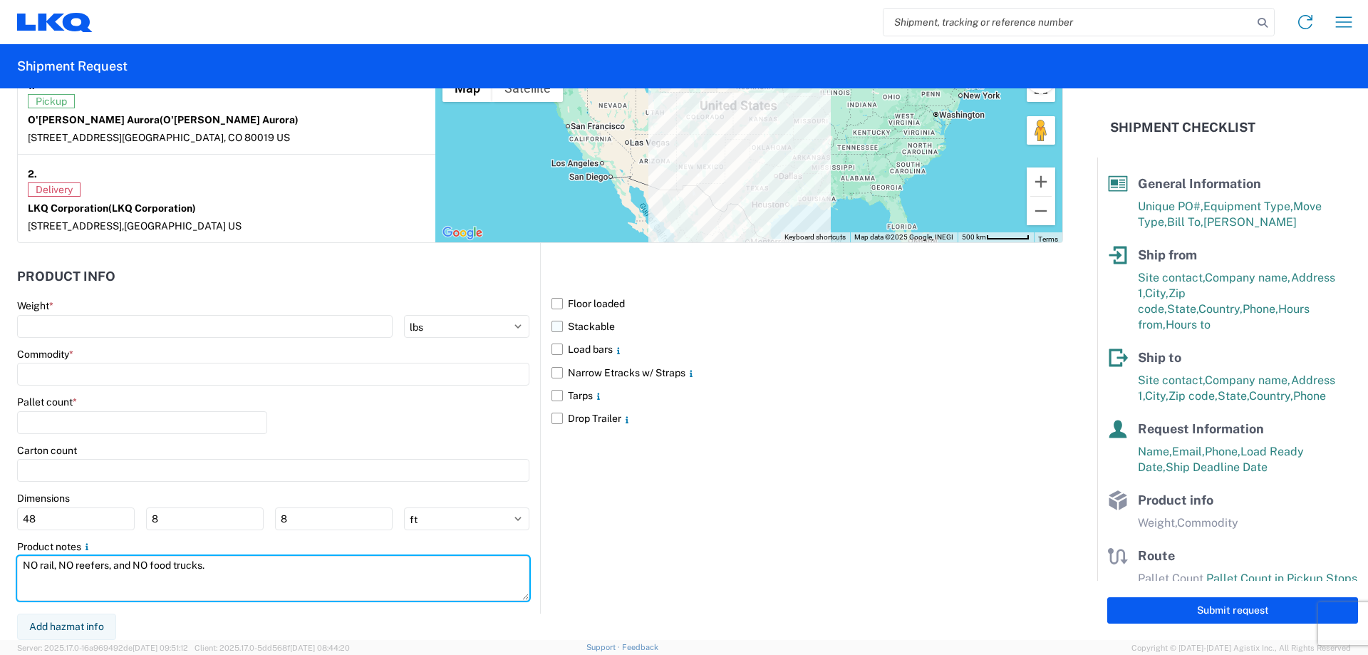
type textarea "NO rail, NO reefers, and NO food trucks."
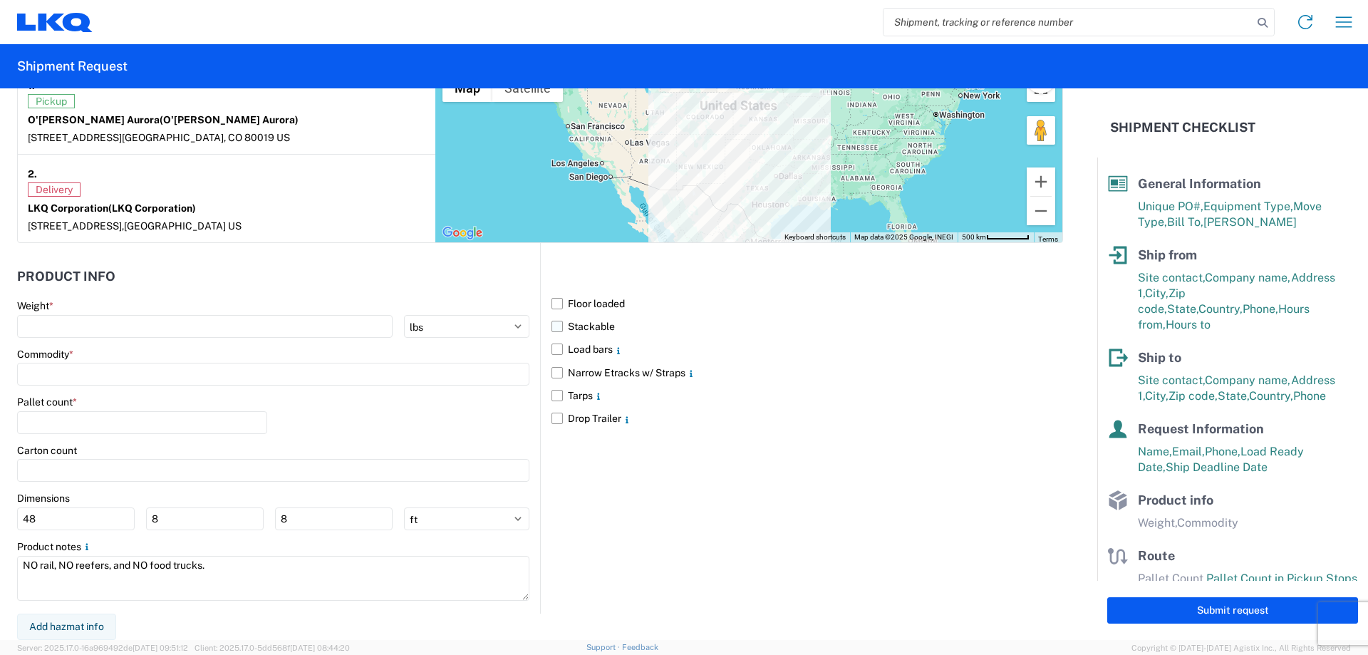
click at [554, 326] on label "Stackable" at bounding box center [806, 326] width 511 height 23
click at [0, 0] on input "Stackable" at bounding box center [0, 0] width 0 height 0
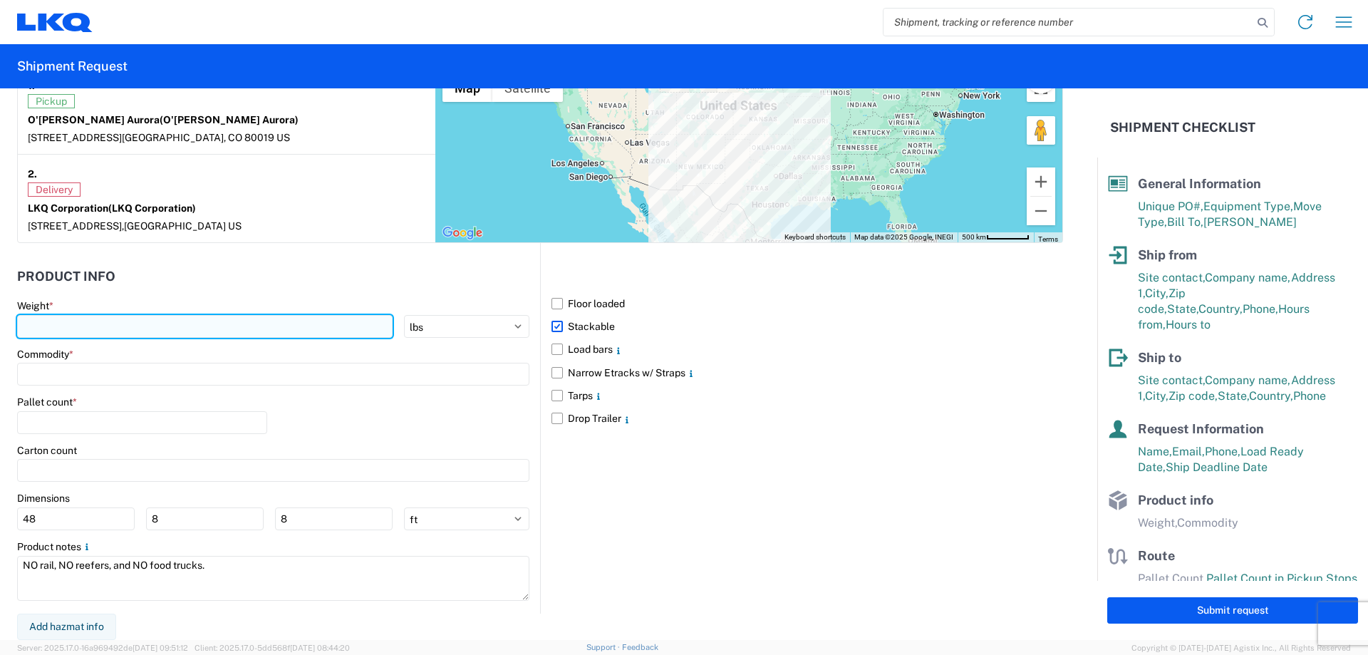
click at [100, 323] on input "number" at bounding box center [204, 326] width 375 height 23
type input "30124"
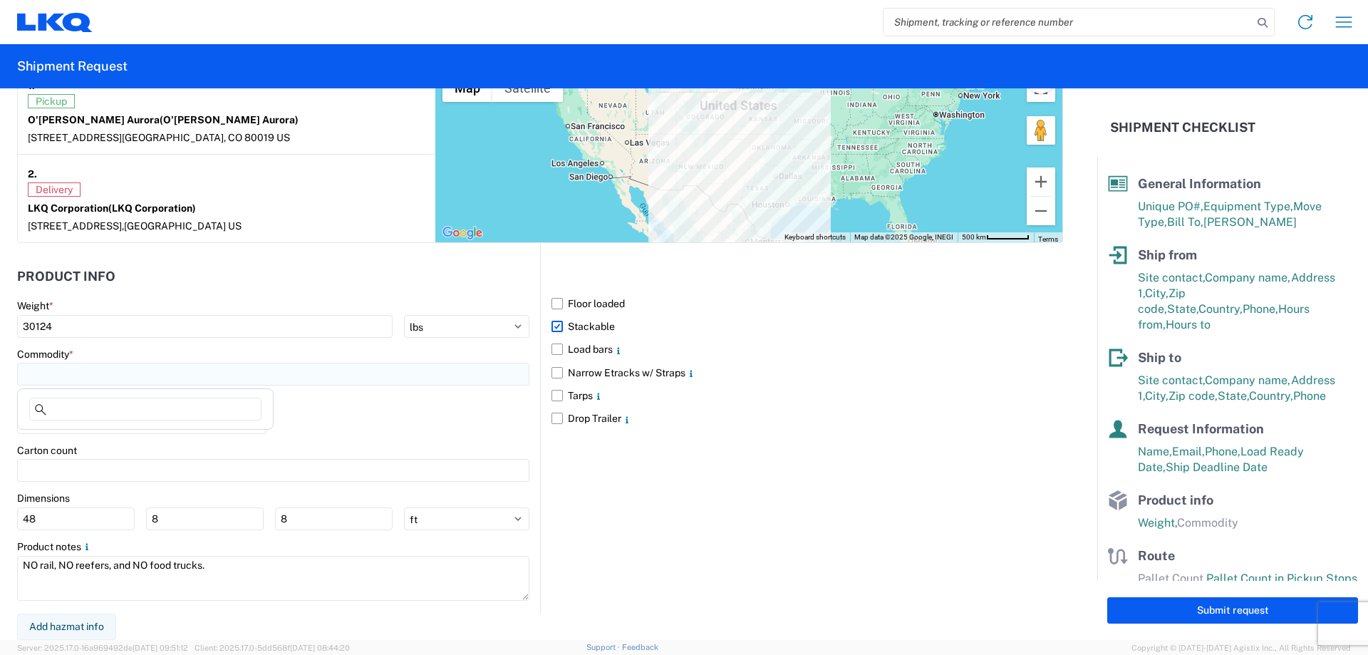
click at [93, 371] on input at bounding box center [273, 374] width 512 height 23
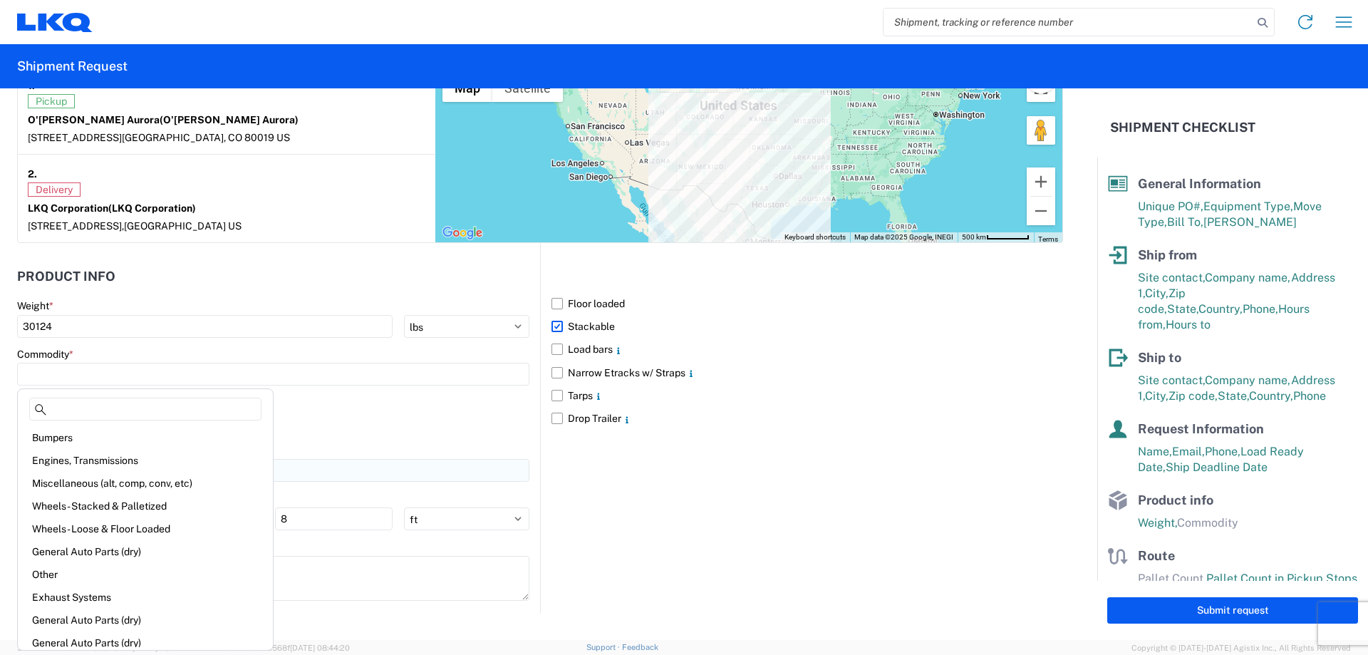
click at [141, 468] on div "Engines, Transmissions" at bounding box center [145, 460] width 249 height 23
type input "Engines, Transmissions"
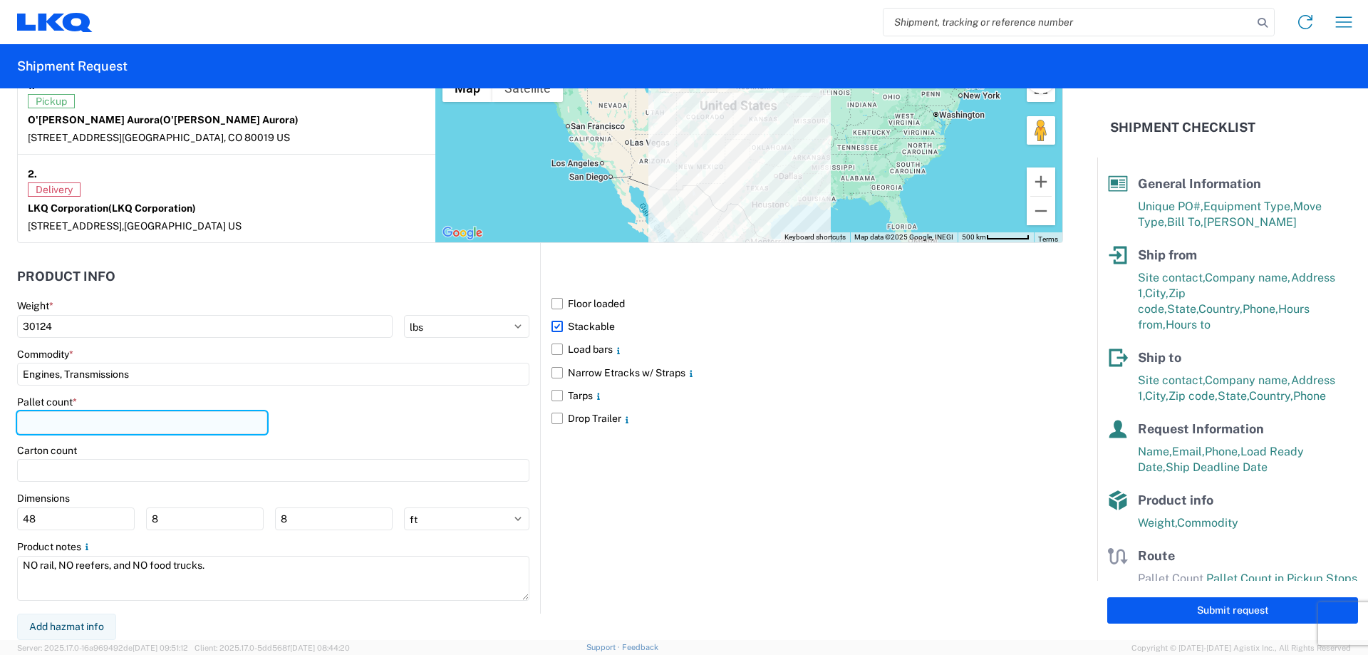
click at [105, 428] on input "number" at bounding box center [142, 422] width 250 height 23
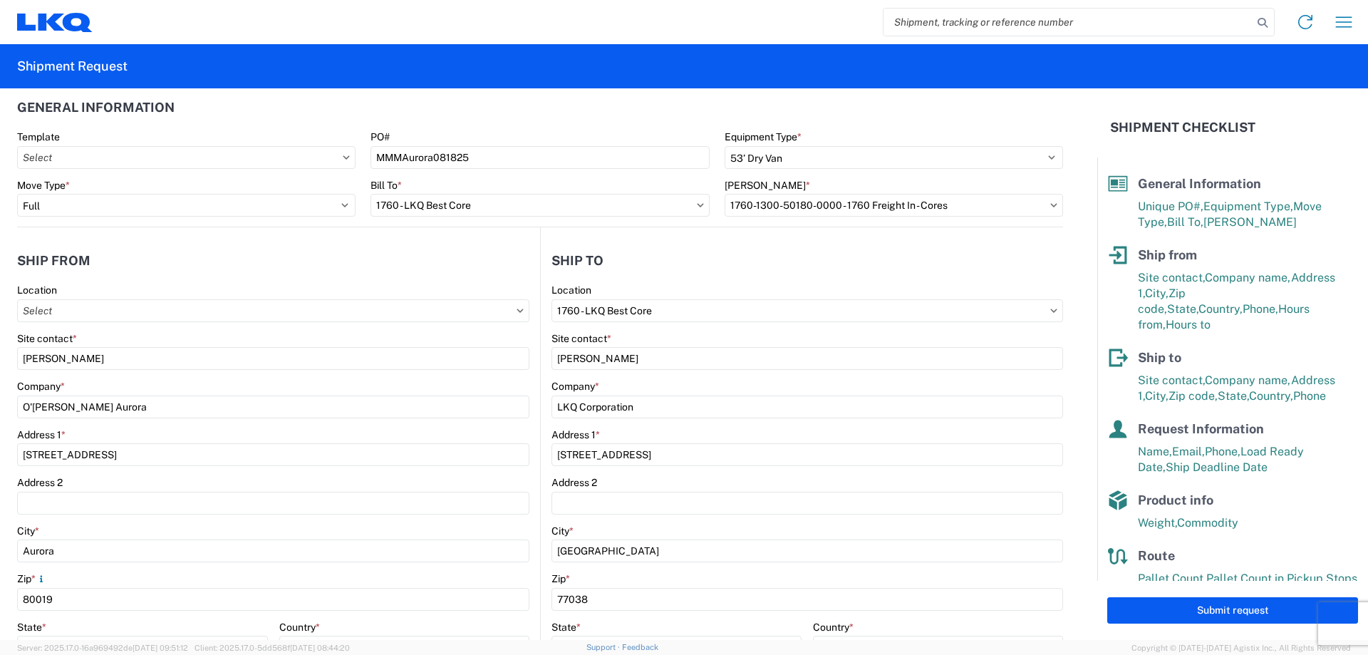
scroll to position [0, 0]
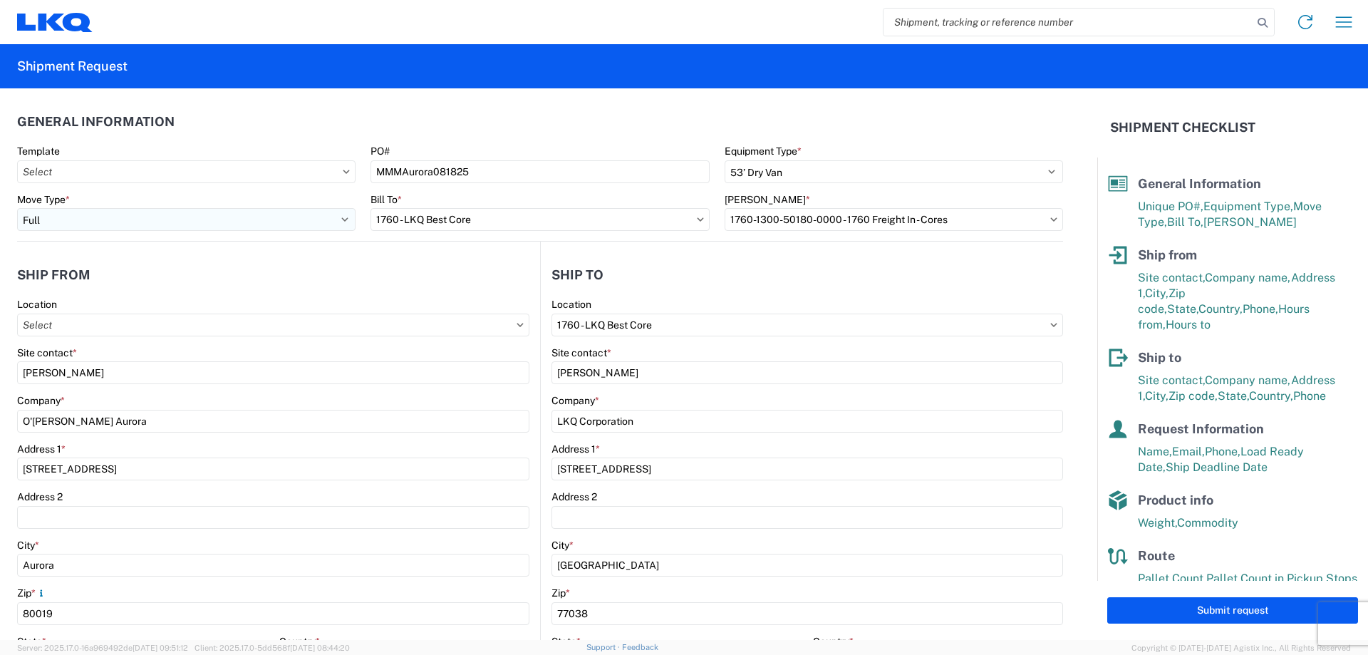
type input "26"
click at [128, 220] on select "Select Full Partial TL" at bounding box center [186, 219] width 338 height 23
click at [125, 231] on agx-form-control-wrapper-v2 "Move Type * Select Full Partial TL" at bounding box center [186, 217] width 353 height 48
drag, startPoint x: 125, startPoint y: 216, endPoint x: 125, endPoint y: 229, distance: 12.8
click at [125, 219] on select "Select Full Partial TL" at bounding box center [186, 219] width 338 height 23
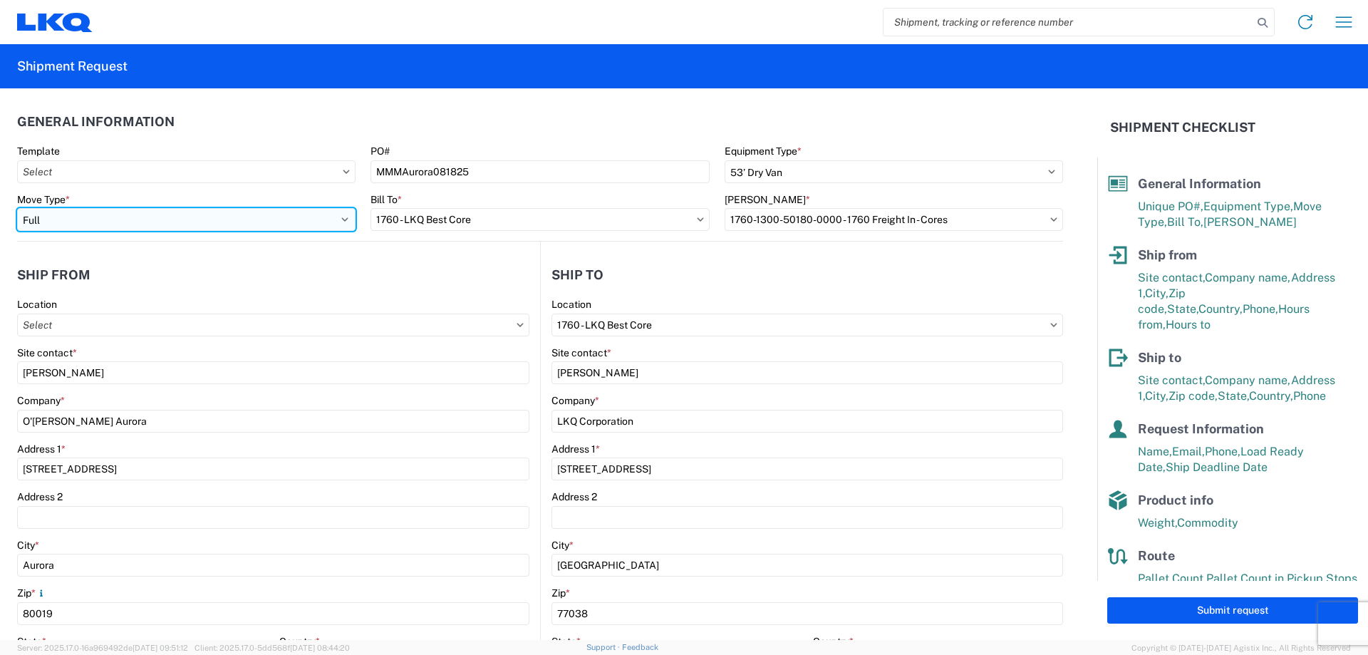
select select "PARTIAL_TL"
click at [17, 208] on select "Select Full Partial TL" at bounding box center [186, 219] width 338 height 23
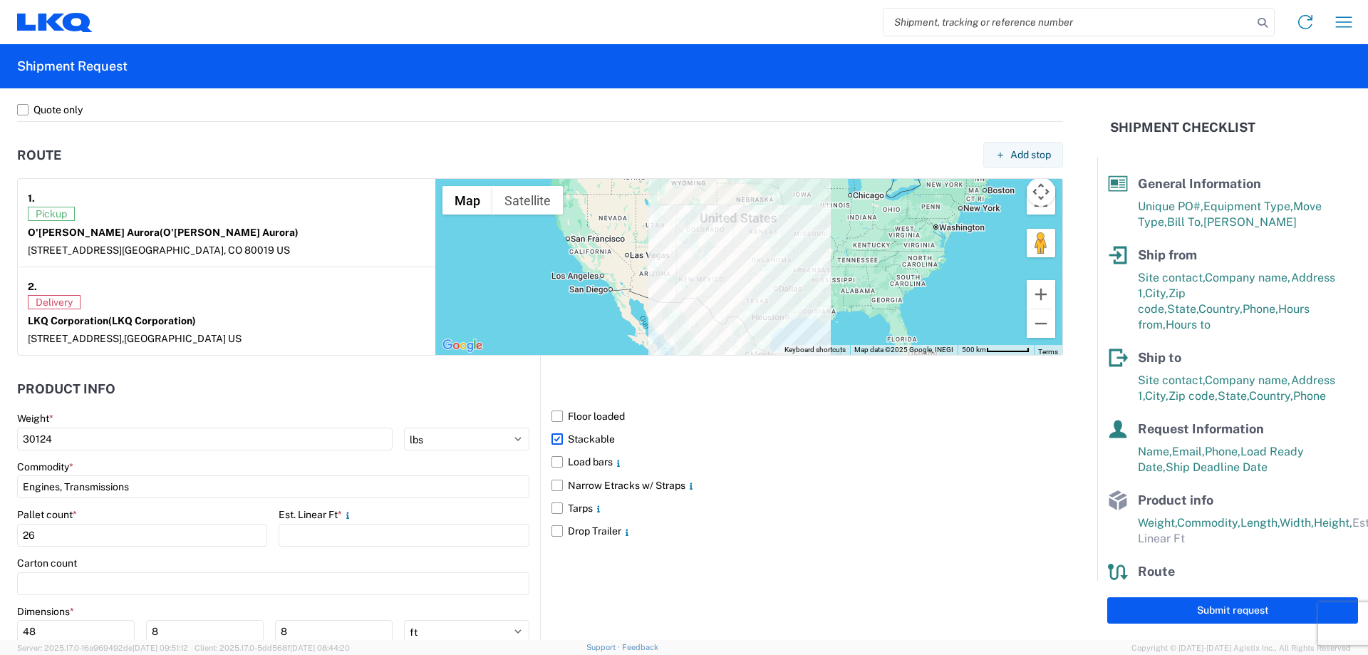
scroll to position [1158, 0]
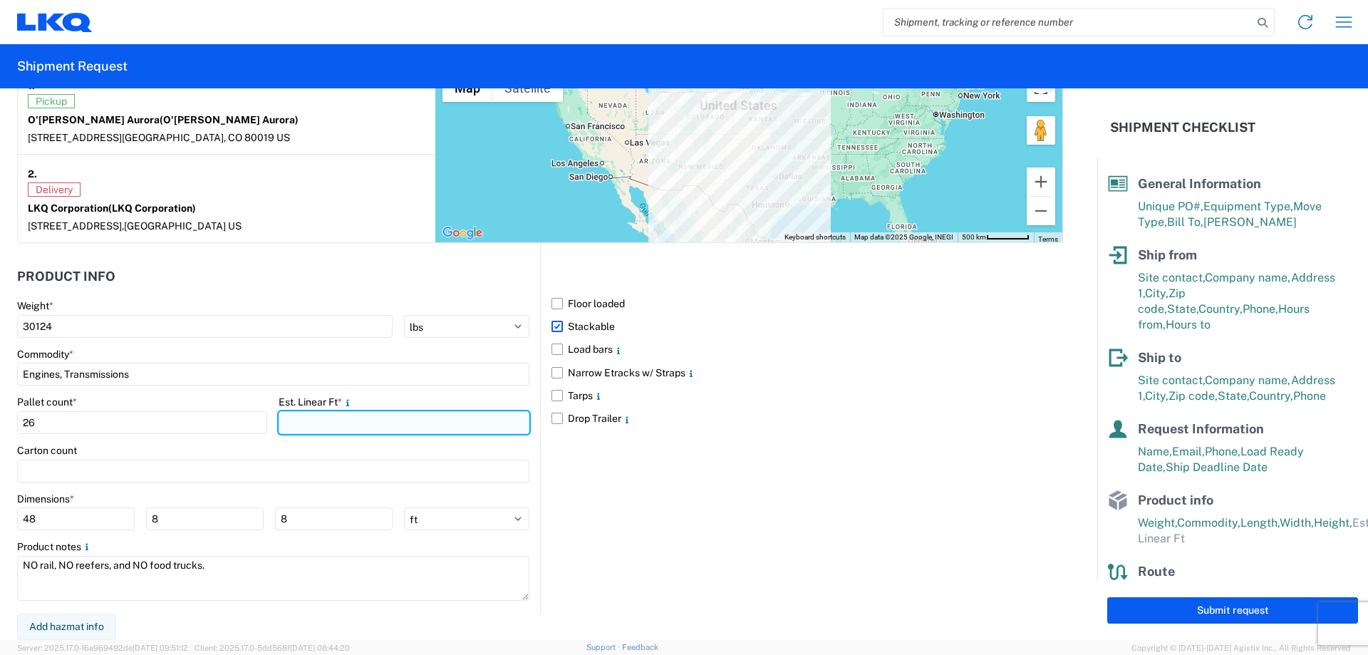
click at [335, 413] on input "number" at bounding box center [404, 422] width 250 height 23
type input "36"
click at [608, 573] on div "Floor loaded Stackable Load bars Narrow Etracks w/ Straps Tarps Drop Trailer" at bounding box center [801, 428] width 523 height 370
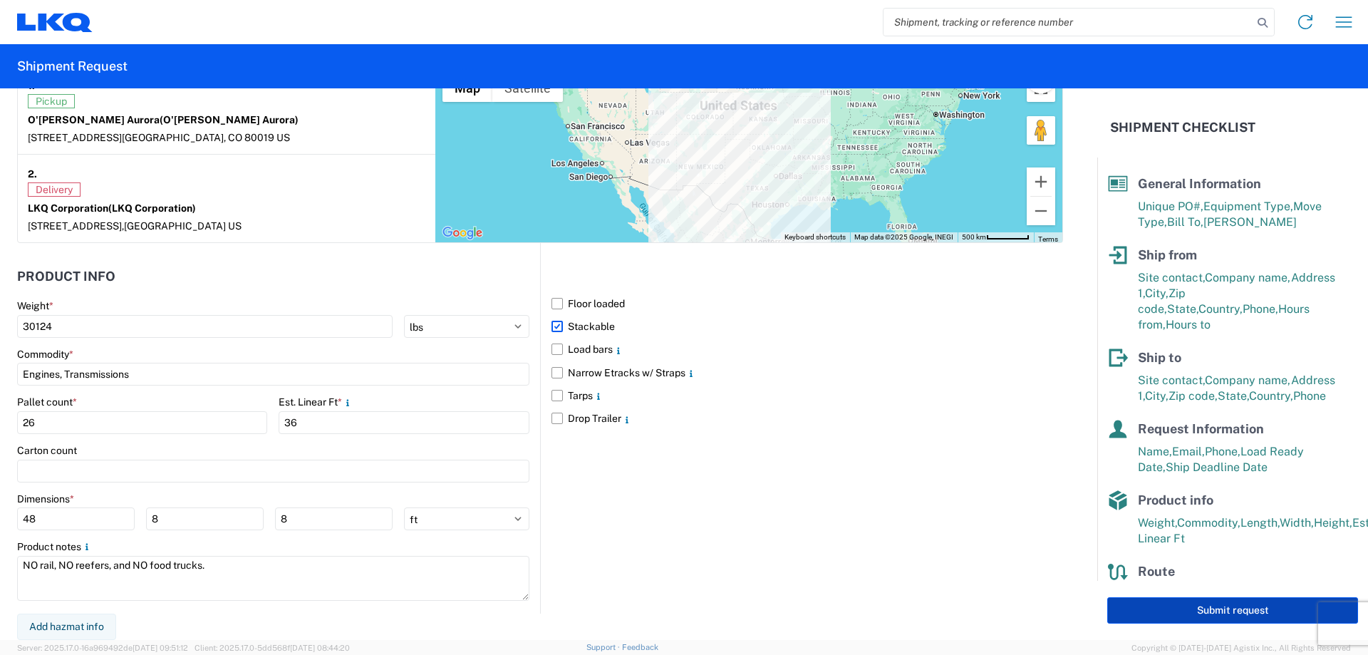
click at [1138, 609] on button "Submit request" at bounding box center [1232, 610] width 251 height 26
select select "CO"
select select "US"
